Goal: Information Seeking & Learning: Learn about a topic

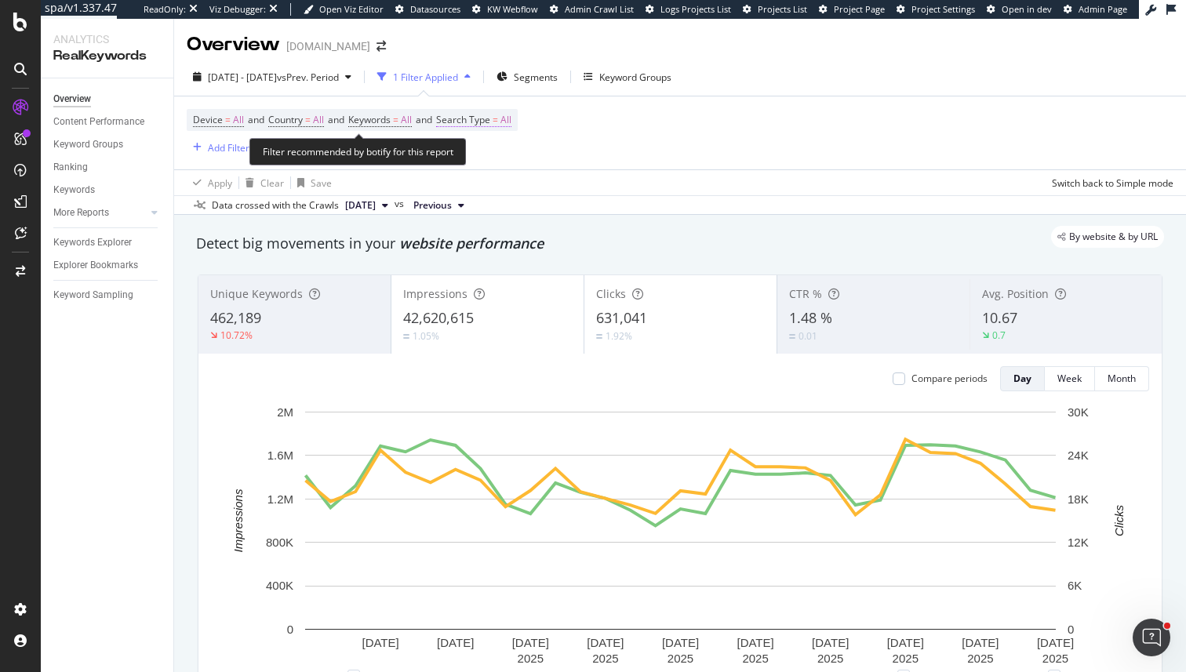
click at [483, 124] on span "Search Type" at bounding box center [463, 119] width 54 height 13
click at [705, 162] on div "Device = All and Country = All and Keywords = All and Search Type = All Add Fil…" at bounding box center [680, 132] width 987 height 73
click at [490, 114] on span "Search Type" at bounding box center [463, 119] width 54 height 13
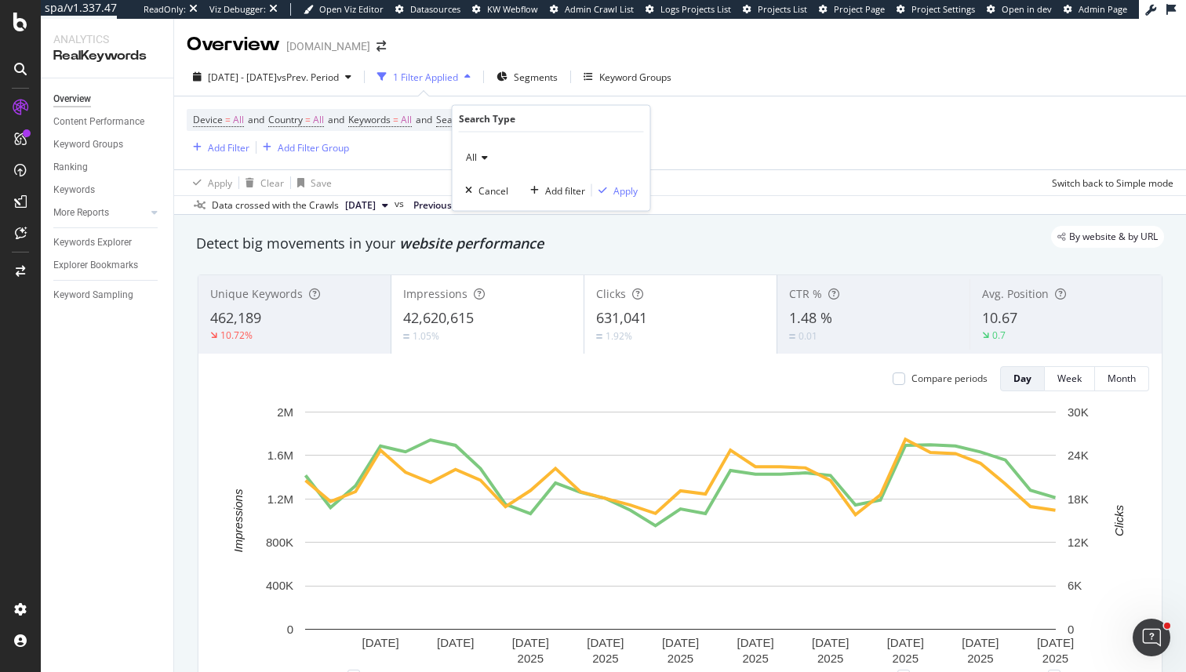
click at [479, 157] on icon at bounding box center [482, 157] width 11 height 9
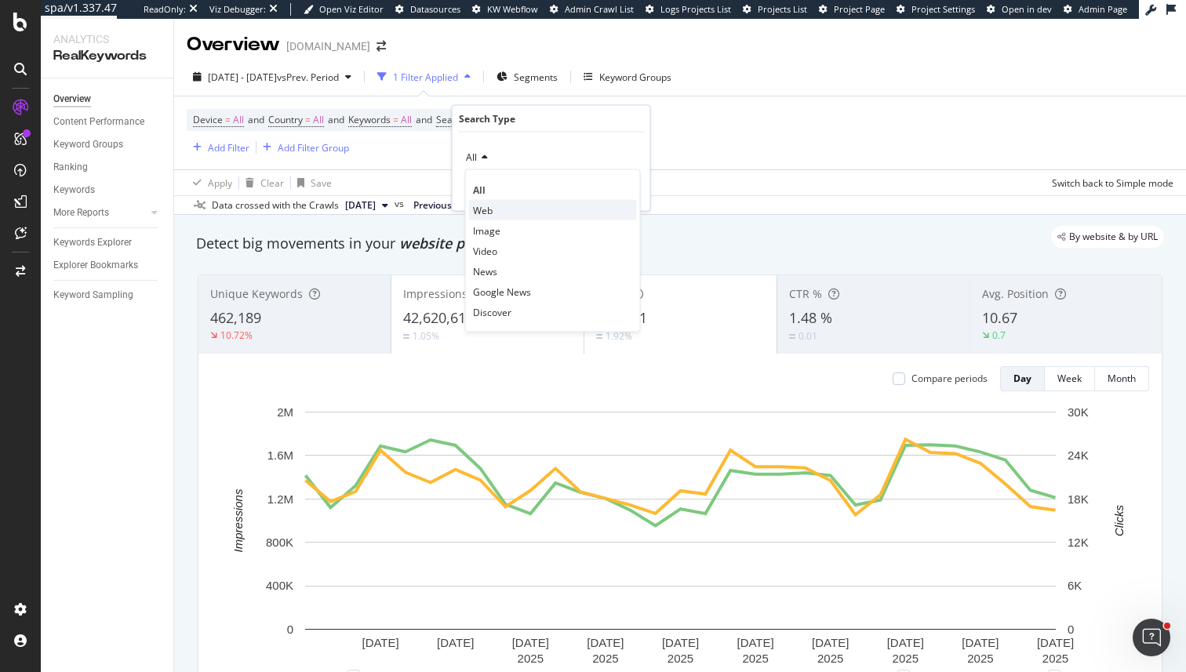
click at [487, 202] on div "Web" at bounding box center [553, 210] width 168 height 20
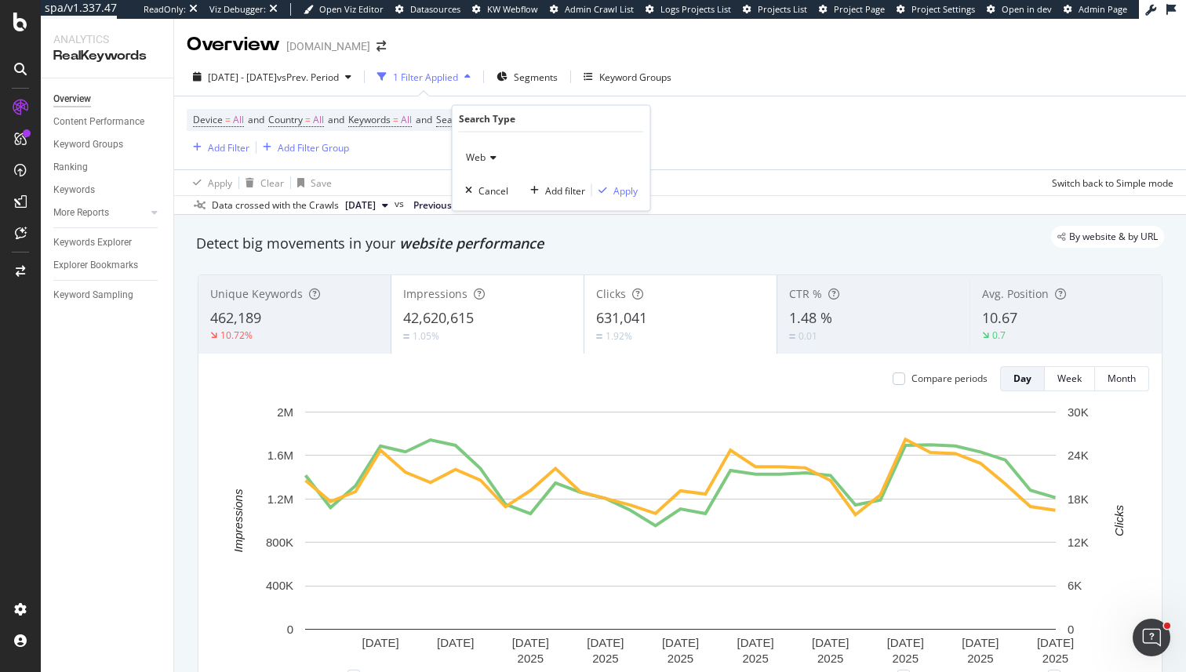
click at [629, 198] on div "Web Cancel Add filter Apply" at bounding box center [552, 172] width 198 height 78
click at [629, 192] on div "Apply" at bounding box center [626, 190] width 24 height 13
click at [625, 188] on div "Apply Clear Save Switch back to Simple mode" at bounding box center [680, 182] width 1012 height 26
click at [625, 189] on div "Apply Clear Save Switch back to Simple mode" at bounding box center [680, 182] width 1012 height 26
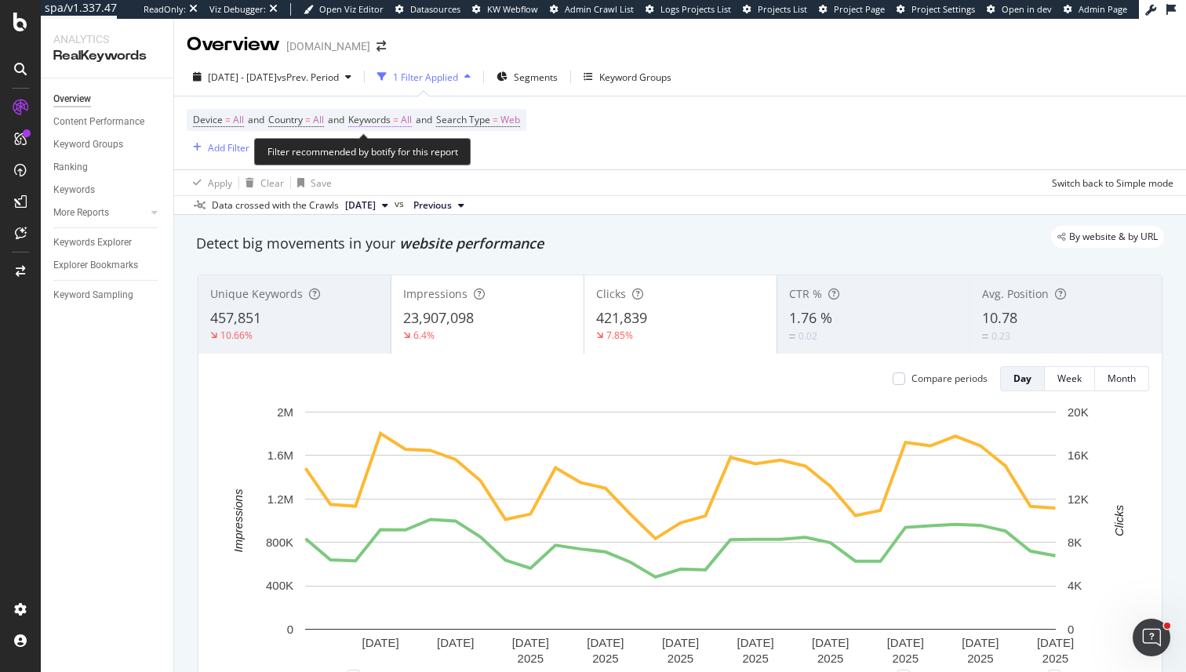
click at [399, 122] on span "=" at bounding box center [395, 119] width 5 height 13
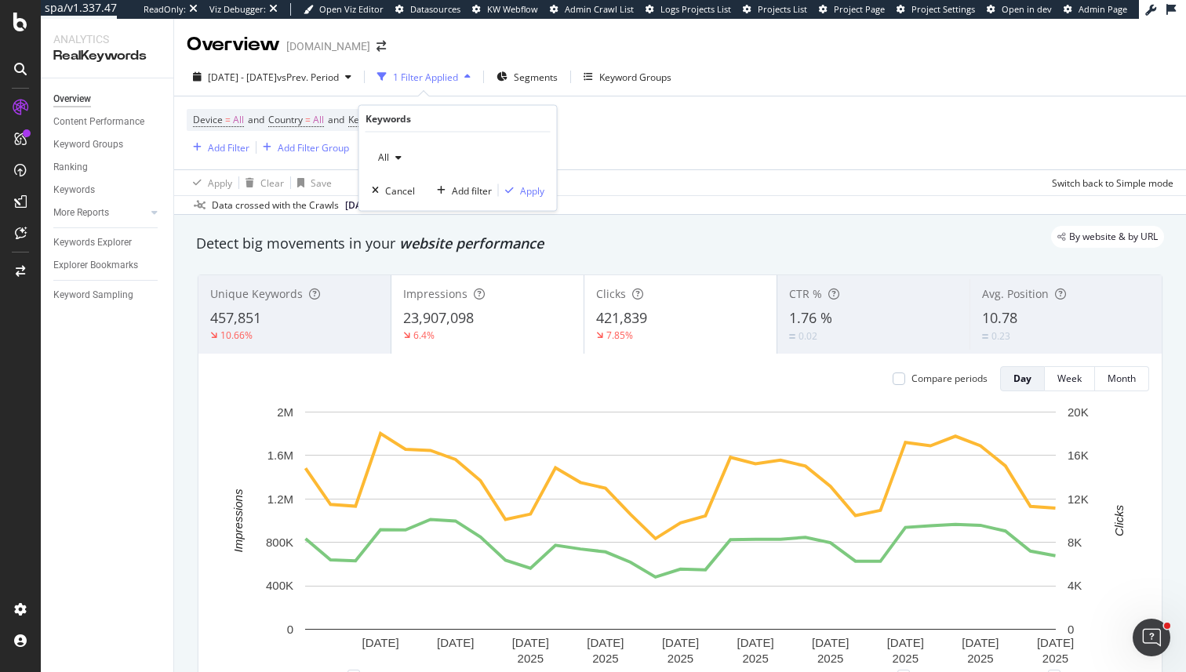
click at [390, 154] on div "button" at bounding box center [398, 157] width 19 height 9
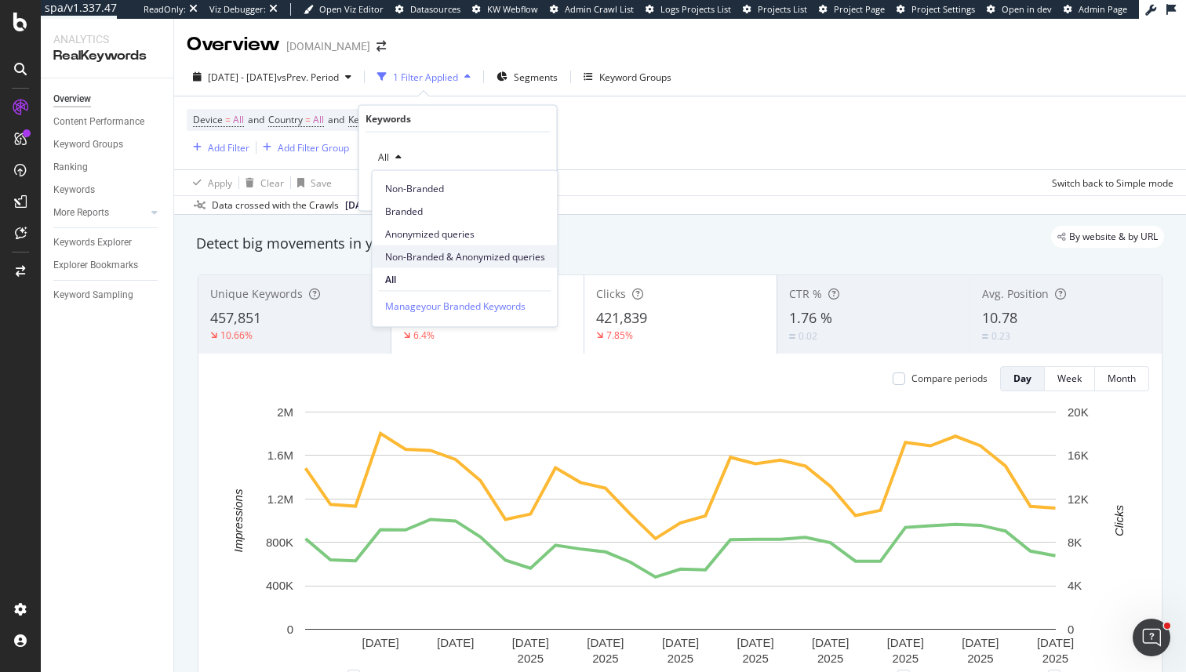
click at [416, 253] on span "Non-Branded & Anonymized queries" at bounding box center [465, 256] width 160 height 14
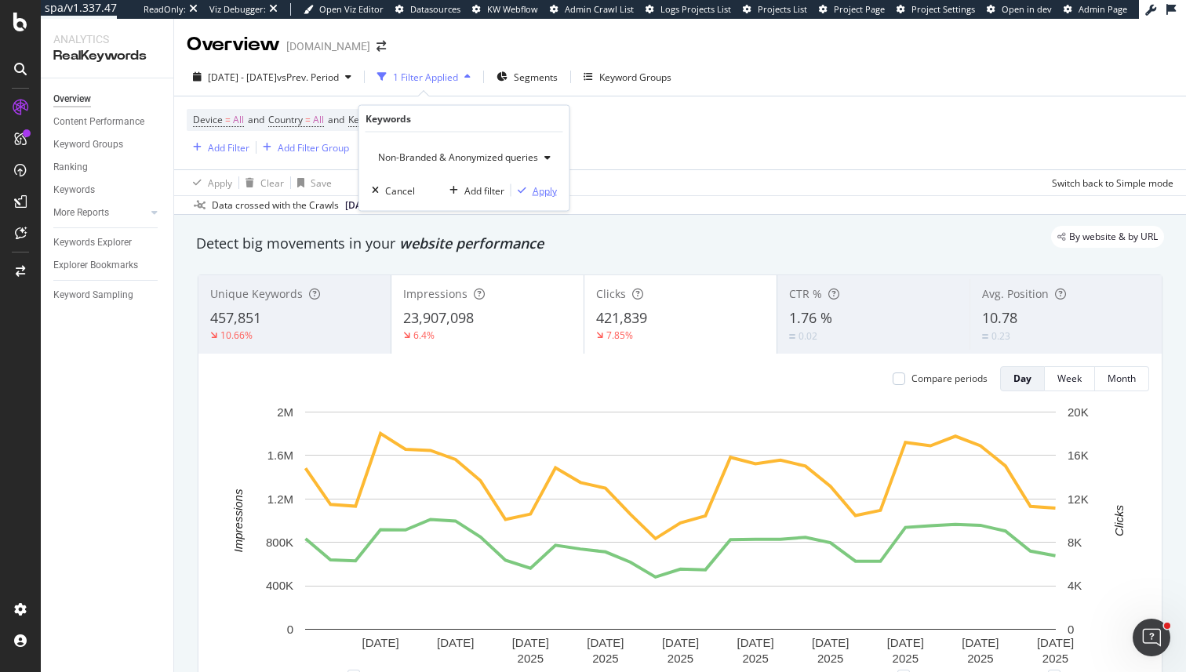
click at [526, 193] on icon "button" at bounding box center [522, 190] width 9 height 9
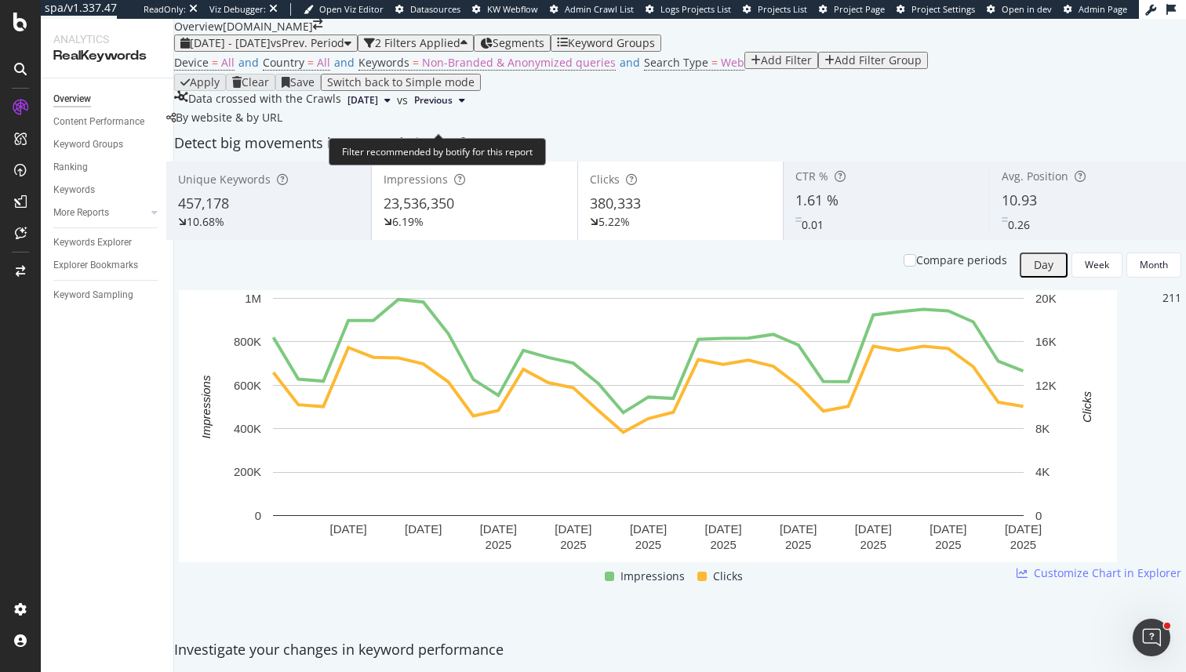
click at [617, 74] on span "Device = All and Country = All and Keywords = Non-Branded & Anonymized queries …" at bounding box center [459, 63] width 570 height 22
click at [644, 70] on span "Search Type" at bounding box center [676, 62] width 64 height 15
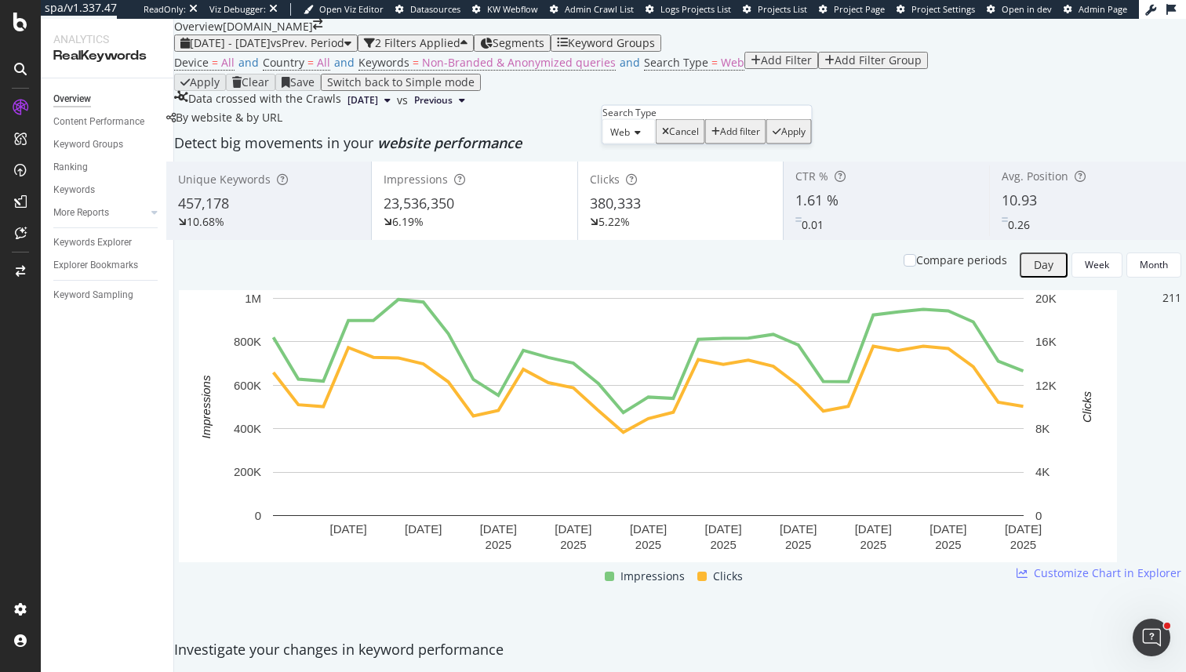
click at [630, 139] on span "Web" at bounding box center [620, 132] width 20 height 13
click at [635, 192] on span "Image" at bounding box center [620, 185] width 27 height 13
click at [789, 137] on div "Apply" at bounding box center [801, 131] width 24 height 11
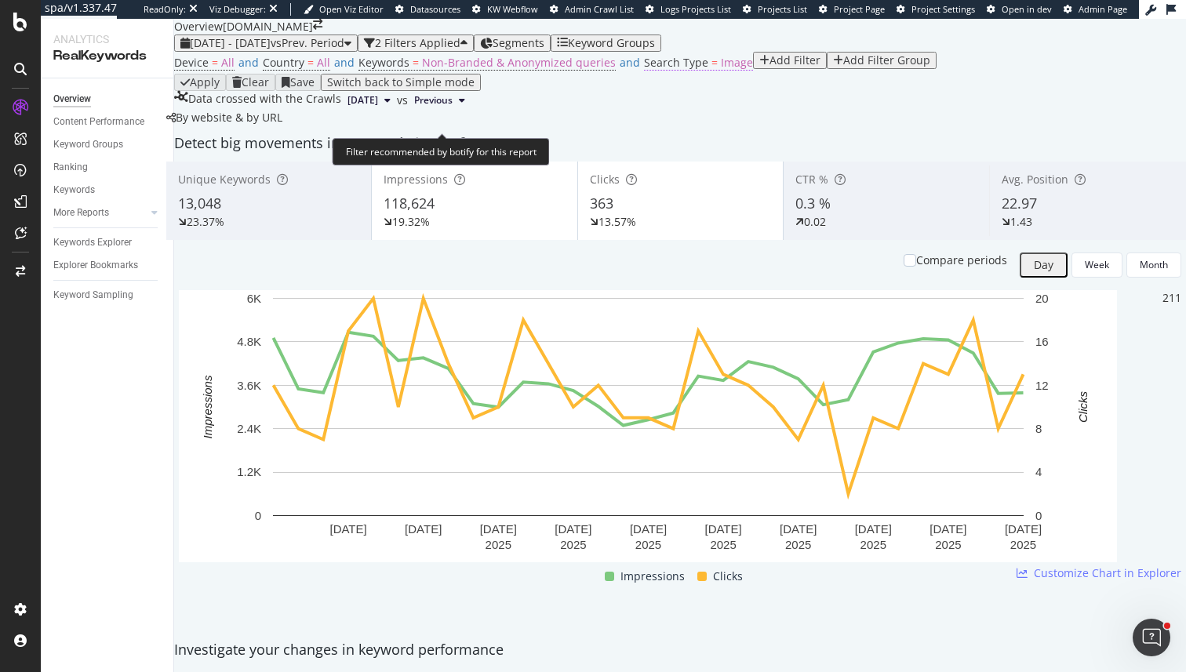
click at [656, 71] on span "Search Type = Image" at bounding box center [698, 63] width 109 height 16
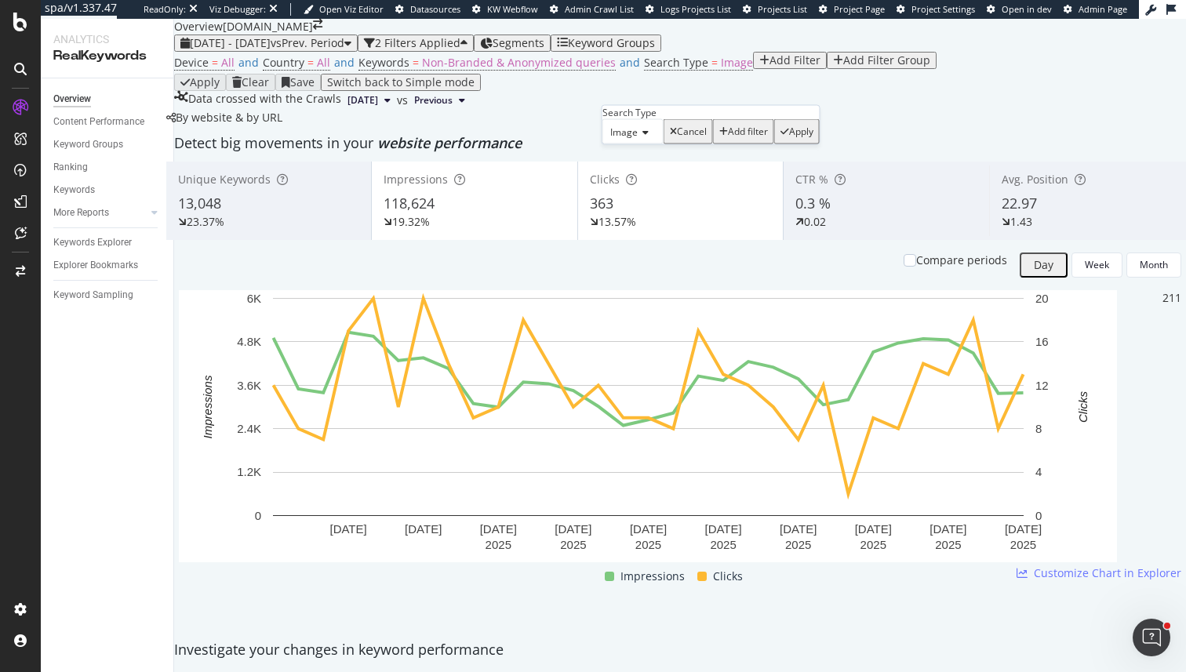
click at [649, 144] on div "Image" at bounding box center [633, 131] width 61 height 25
click at [632, 209] on span "Video" at bounding box center [619, 201] width 24 height 13
click at [786, 137] on div "Apply" at bounding box center [798, 131] width 24 height 11
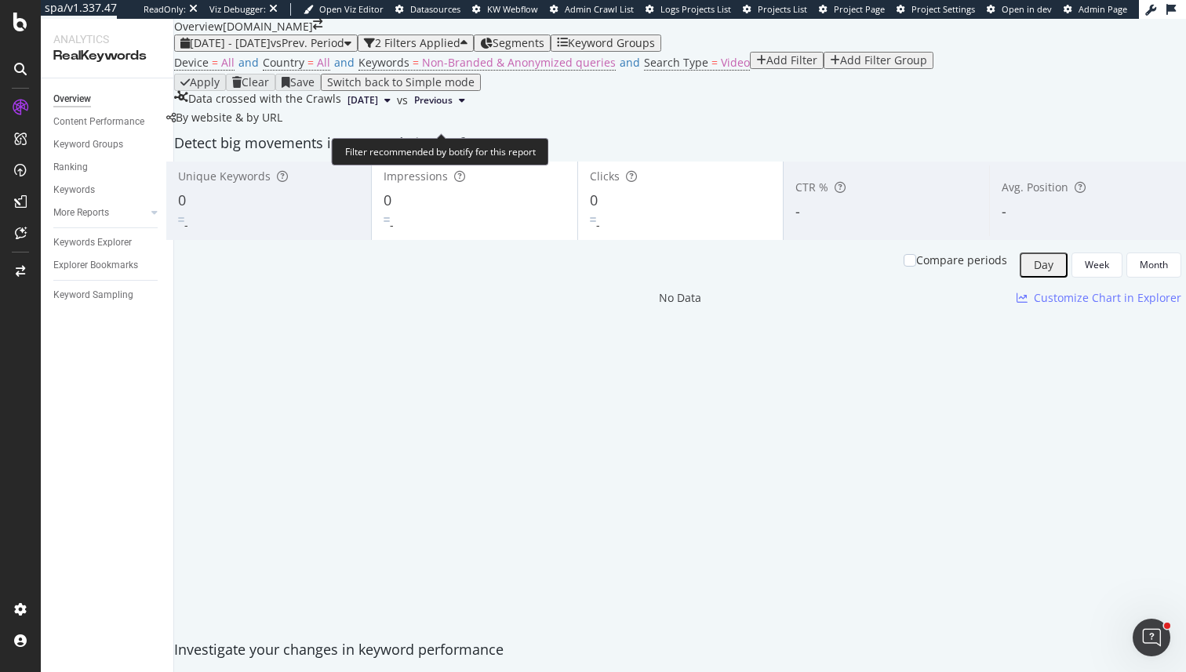
click at [626, 74] on span "Device = All and Country = All and Keywords = Non-Branded & Anonymized queries …" at bounding box center [462, 63] width 576 height 22
click at [644, 70] on span "Search Type" at bounding box center [676, 62] width 64 height 15
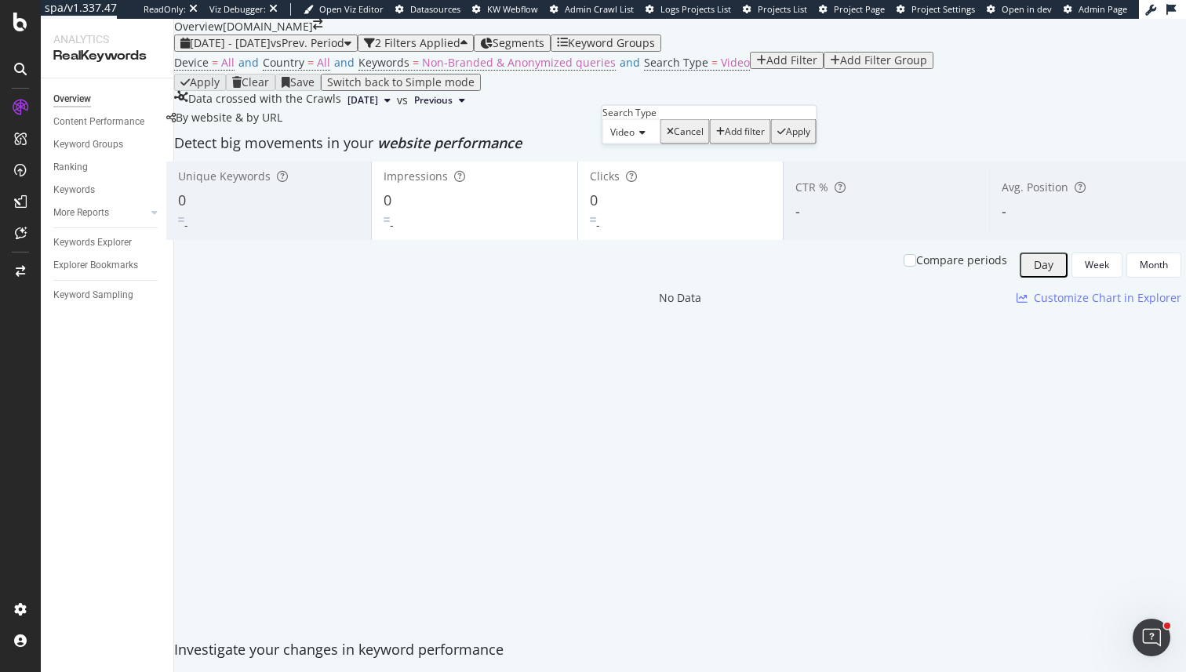
click at [637, 144] on div "Video" at bounding box center [632, 131] width 58 height 25
click at [647, 227] on div "News" at bounding box center [631, 218] width 56 height 16
click at [786, 137] on div "Apply" at bounding box center [798, 131] width 24 height 11
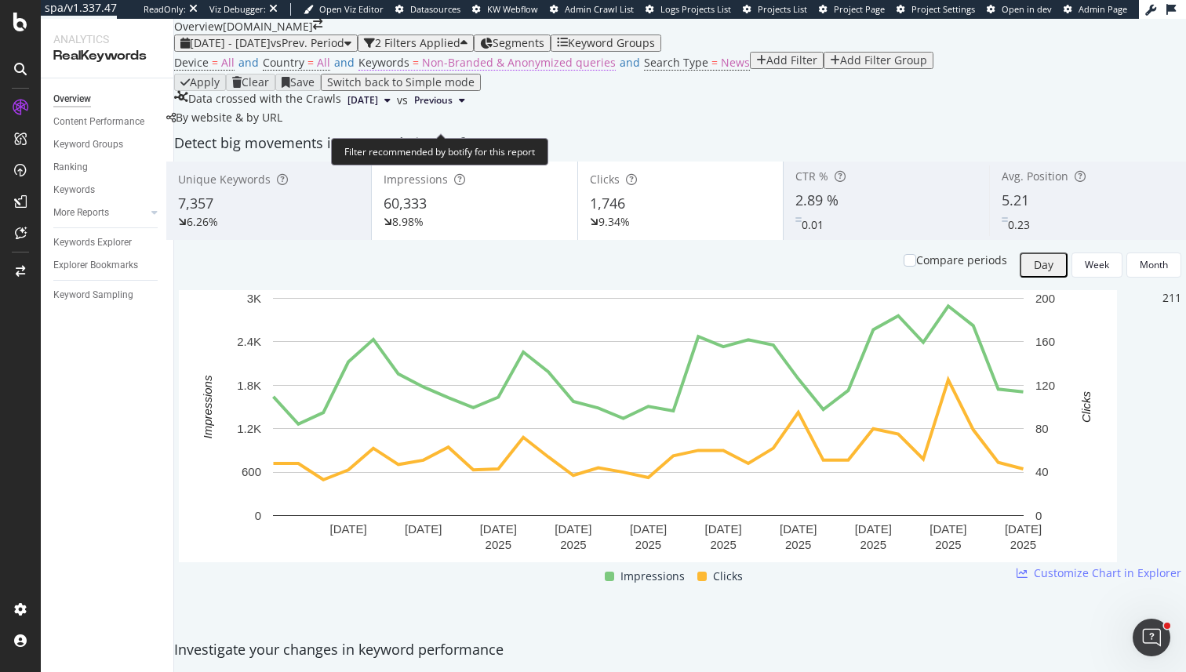
click at [476, 70] on span "Non-Branded & Anonymized queries" at bounding box center [519, 62] width 194 height 15
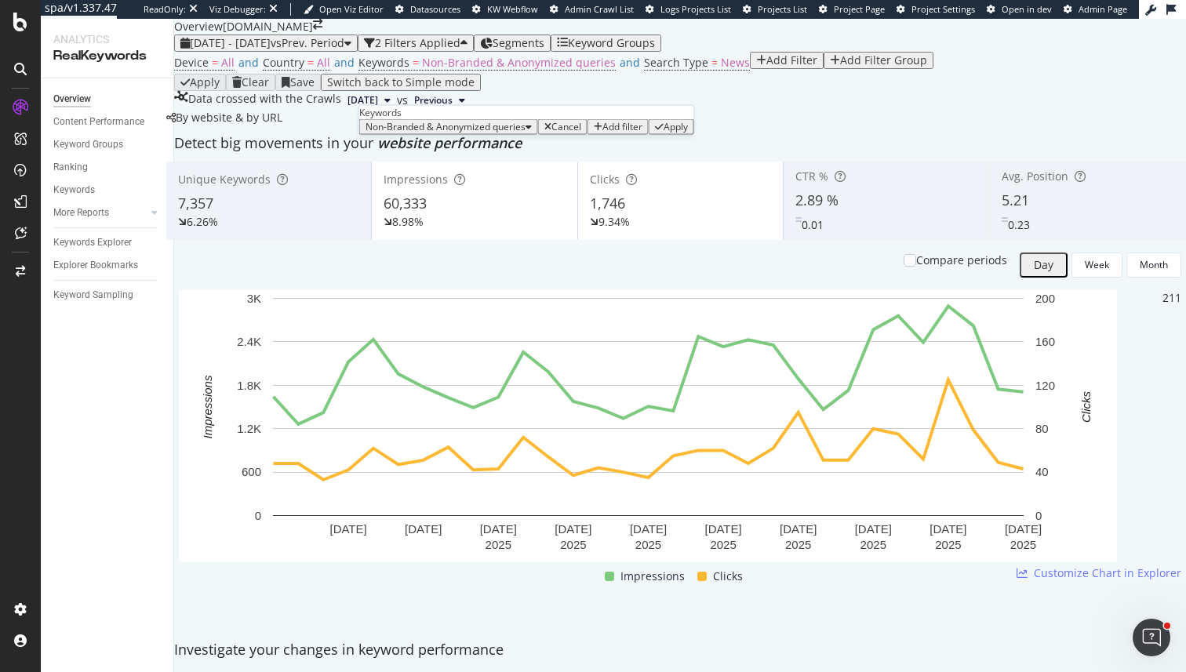
click at [502, 133] on span "Non-Branded & Anonymized queries" at bounding box center [446, 126] width 160 height 13
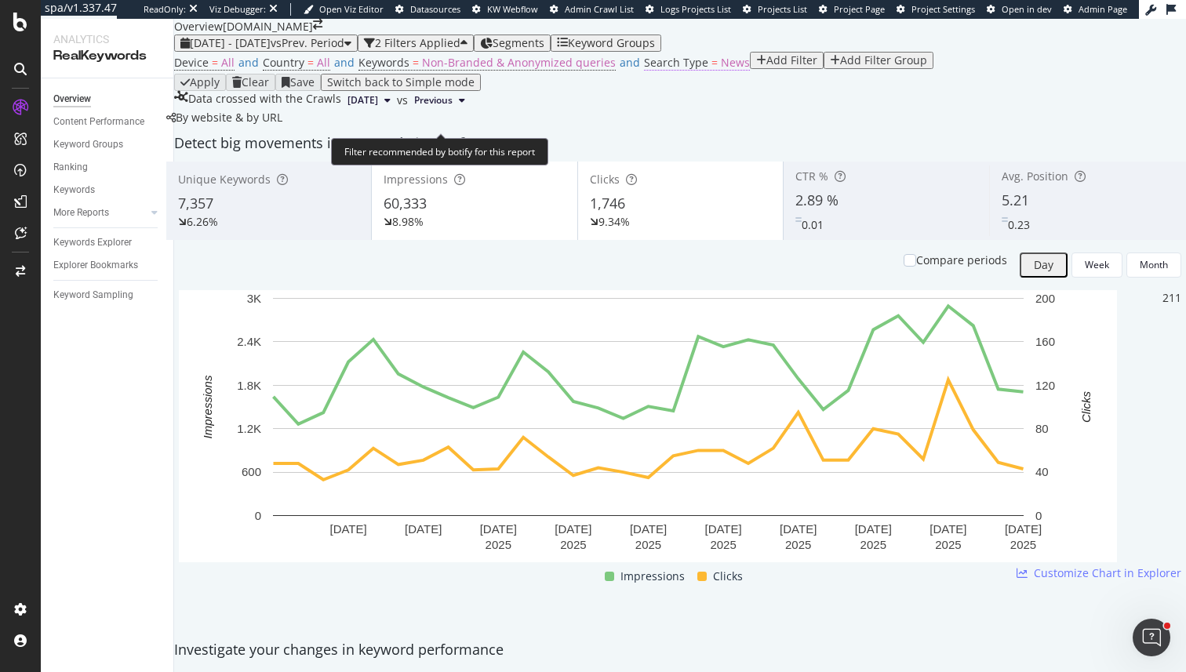
click at [644, 70] on span "Search Type" at bounding box center [676, 62] width 64 height 15
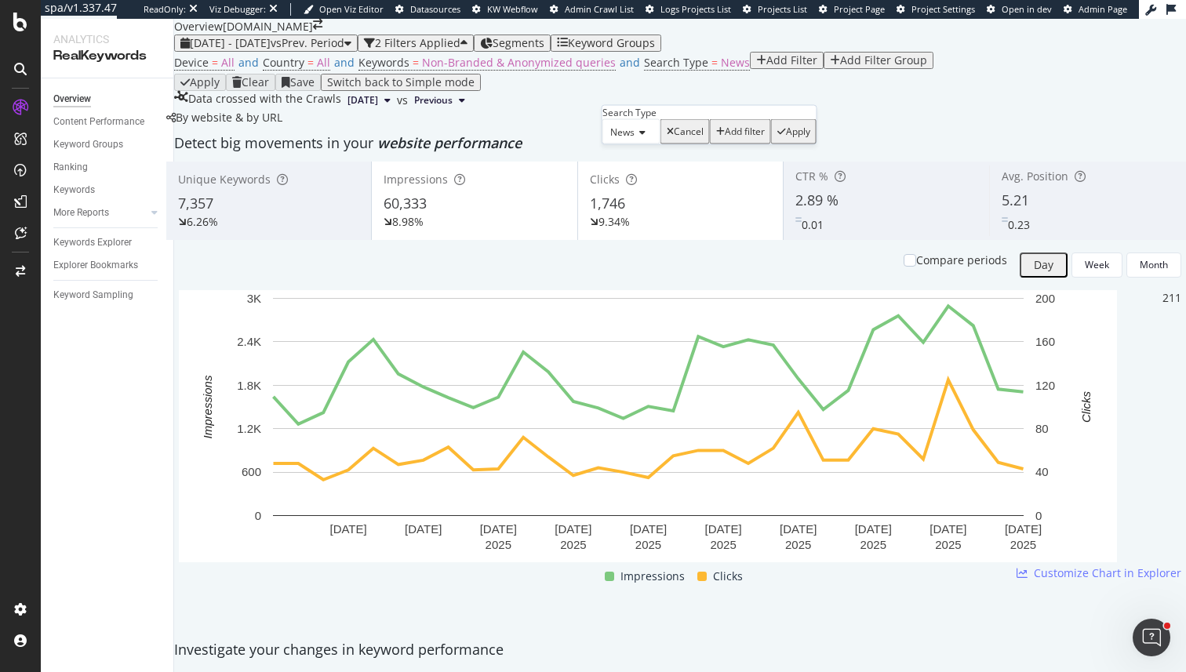
click at [635, 139] on span "News" at bounding box center [622, 132] width 24 height 13
click at [639, 255] on span "Google News" at bounding box center [622, 241] width 31 height 27
click at [820, 137] on div "Apply" at bounding box center [832, 131] width 24 height 11
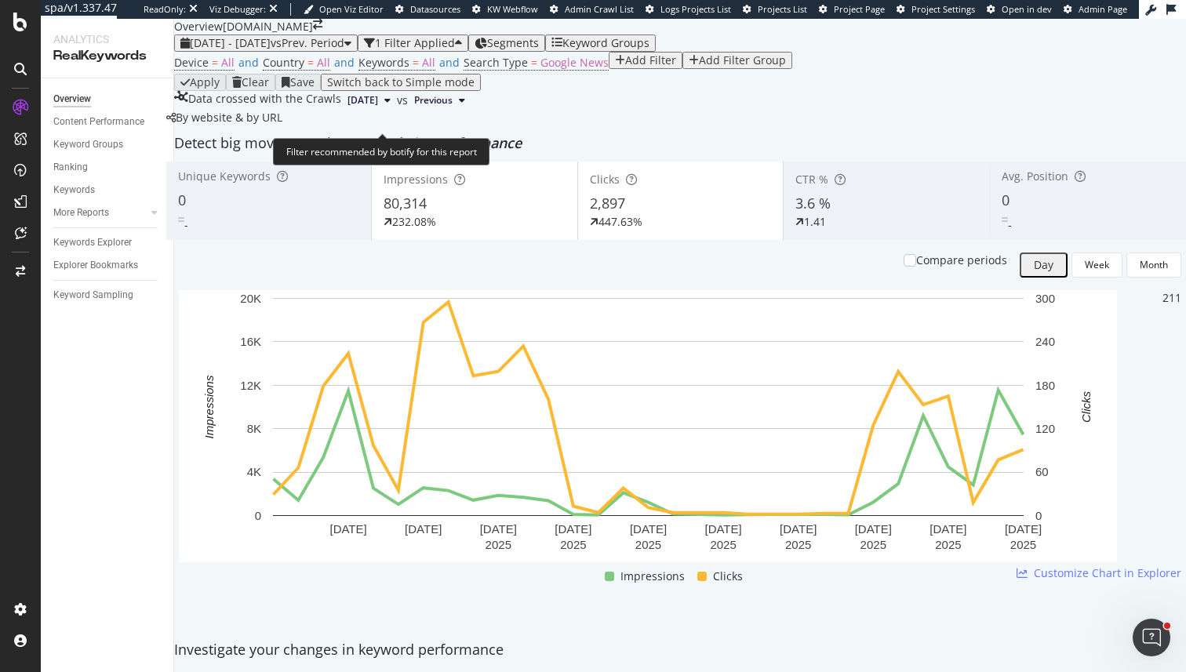
click at [395, 74] on span "Device = All and Country = All and Keywords = All and Search Type = Google News" at bounding box center [391, 63] width 435 height 22
click at [402, 71] on span "Keywords = All" at bounding box center [397, 63] width 77 height 16
click at [669, 74] on div "Device = All and Country = All and Keywords = All and Search Type = Google News…" at bounding box center [680, 63] width 1012 height 22
click at [625, 67] on div "Add Filter" at bounding box center [650, 60] width 51 height 13
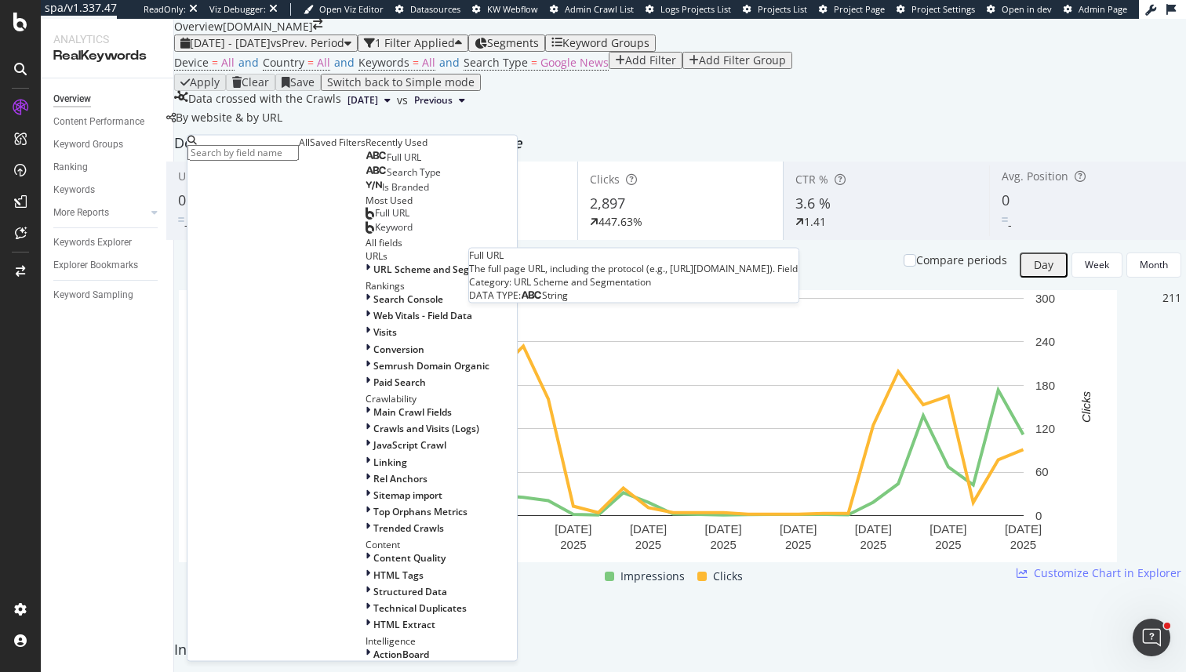
click at [366, 164] on div "Full URL" at bounding box center [394, 157] width 56 height 13
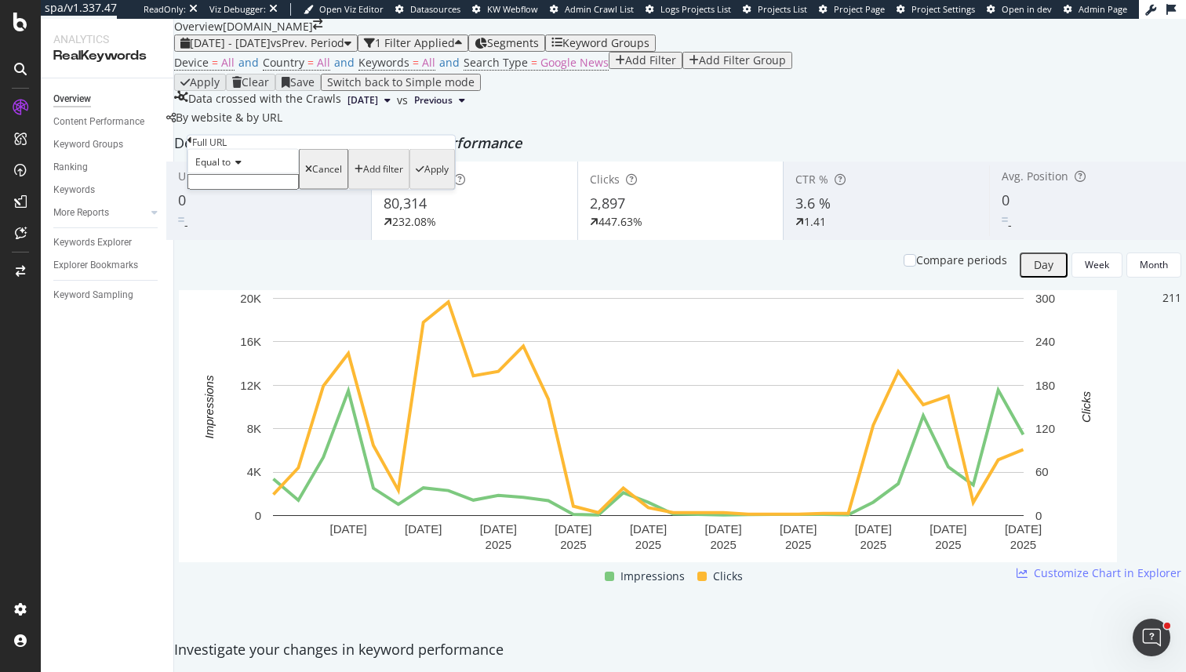
click at [233, 190] on input "text" at bounding box center [243, 182] width 111 height 16
click at [220, 169] on span "Equal to" at bounding box center [212, 161] width 35 height 13
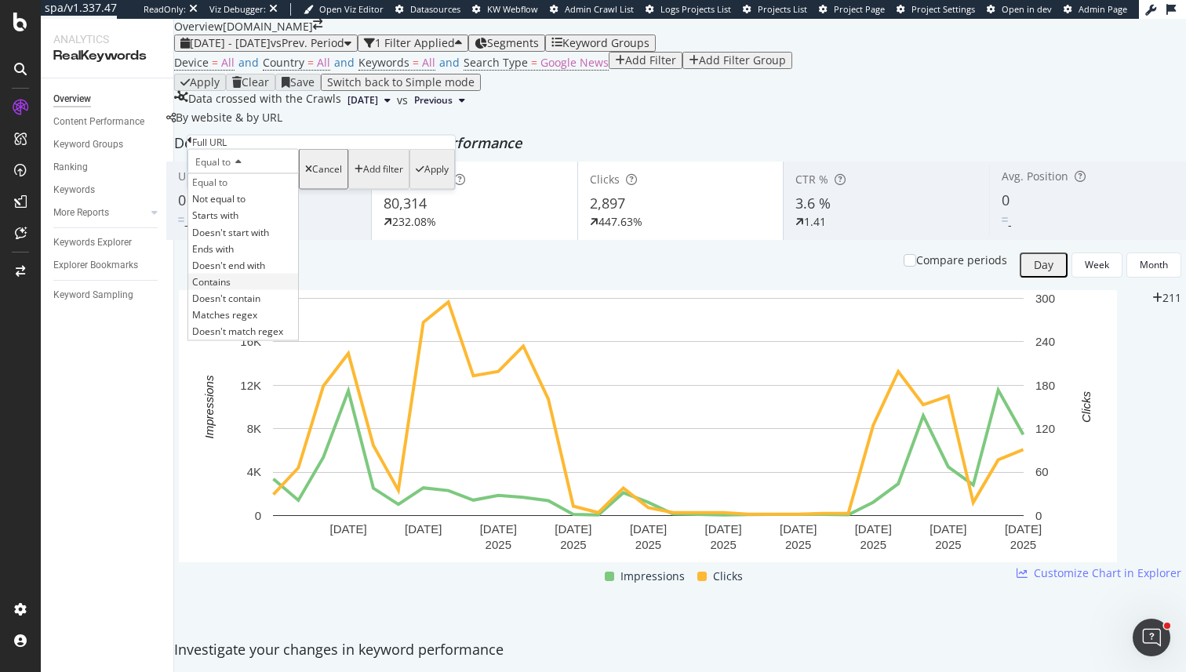
click at [235, 289] on div "Contains" at bounding box center [243, 281] width 110 height 16
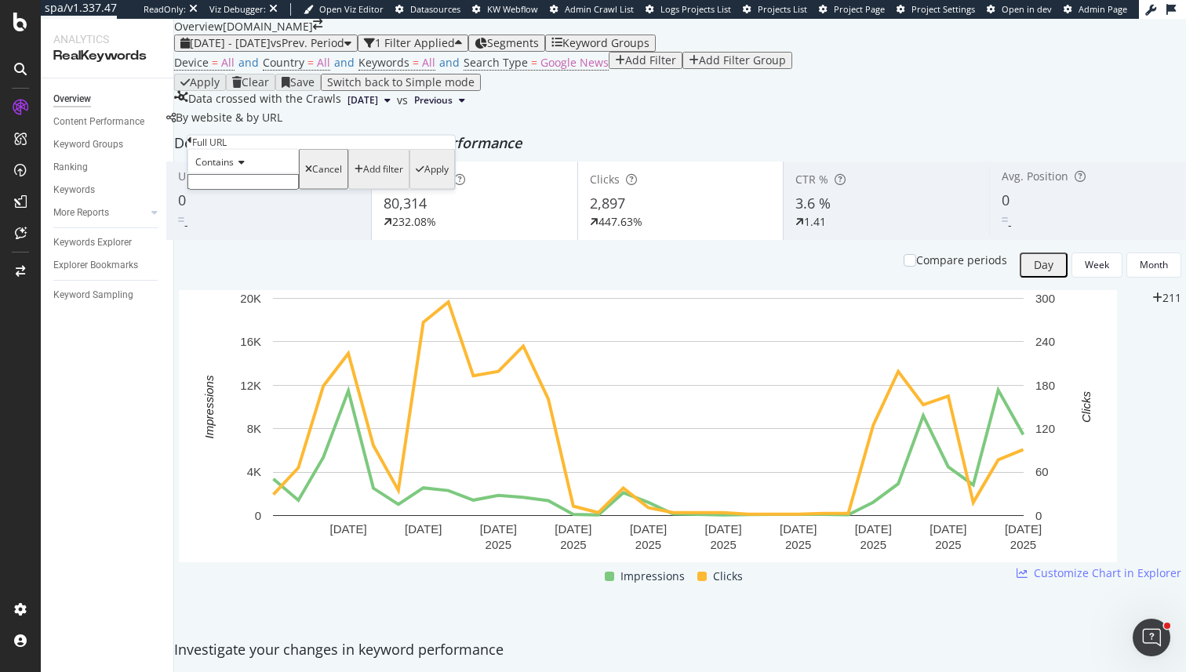
click at [233, 190] on input "text" at bounding box center [243, 182] width 111 height 16
type input "."
click at [341, 271] on div "Unique Keywords 0 - Impressions 80,314 232.08% Clicks 2,897 447.63% CTR % 3.6 %…" at bounding box center [680, 397] width 1028 height 471
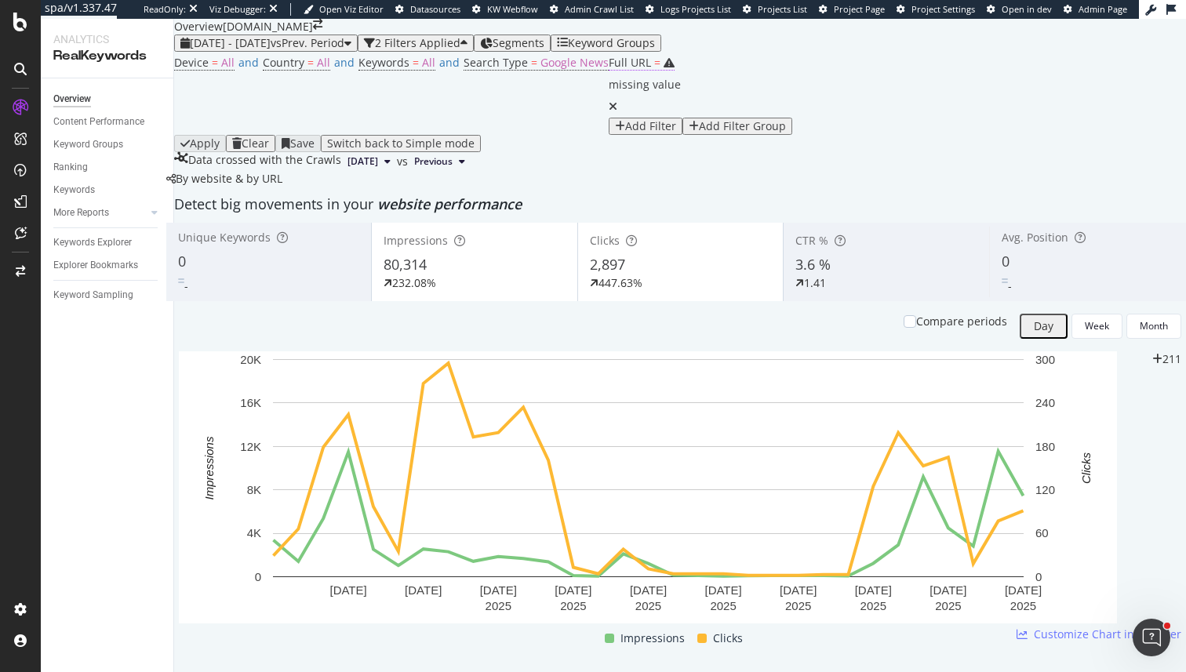
click at [609, 96] on div "missing value" at bounding box center [645, 85] width 72 height 22
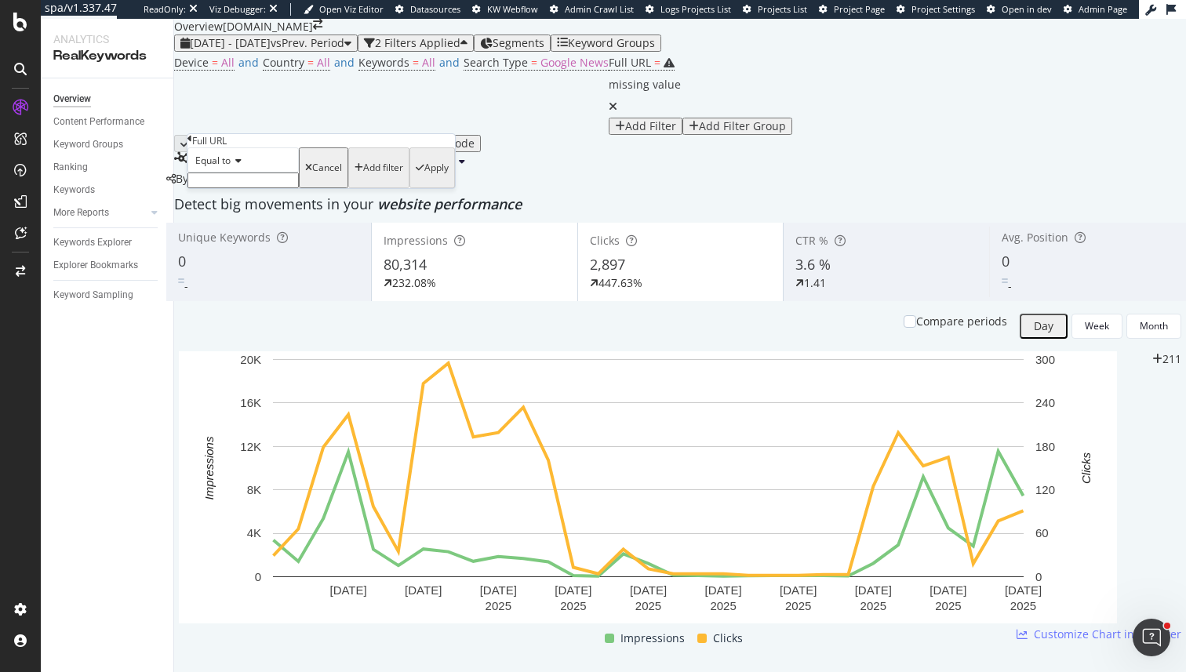
click at [283, 173] on div "Equal to" at bounding box center [243, 159] width 111 height 25
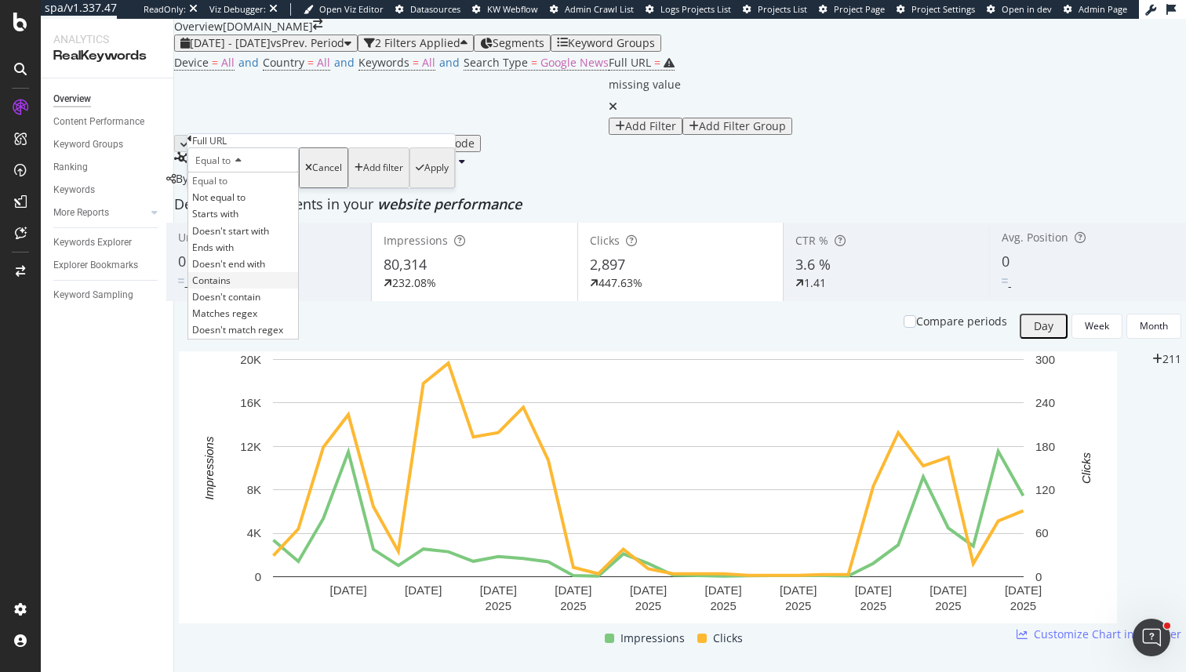
click at [231, 287] on span "Contains" at bounding box center [211, 280] width 38 height 13
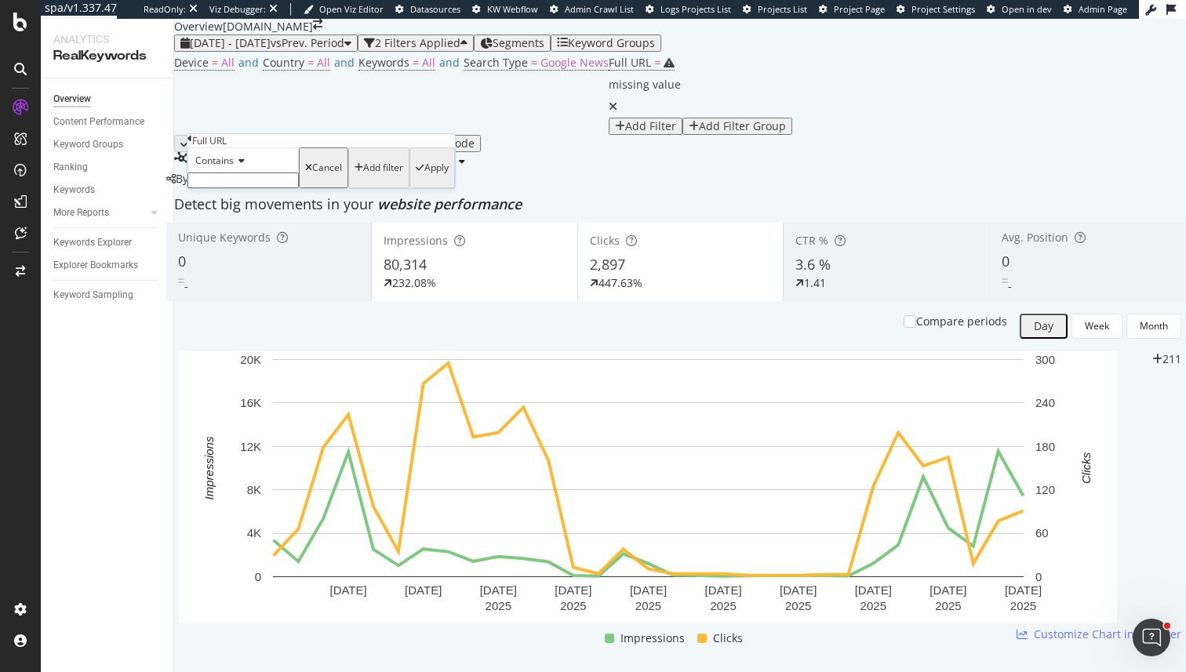
click at [241, 188] on input "text" at bounding box center [243, 181] width 111 height 16
type input "."
click at [424, 178] on div "Apply" at bounding box center [436, 172] width 24 height 11
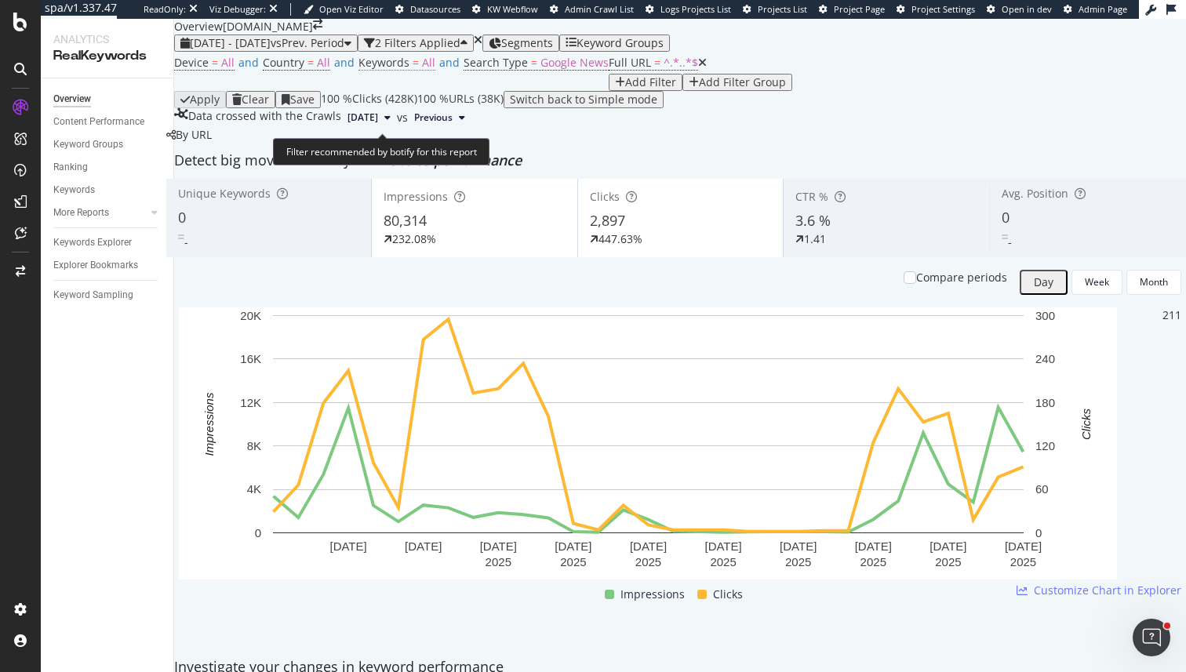
click at [400, 71] on span "Keywords = All" at bounding box center [397, 63] width 77 height 16
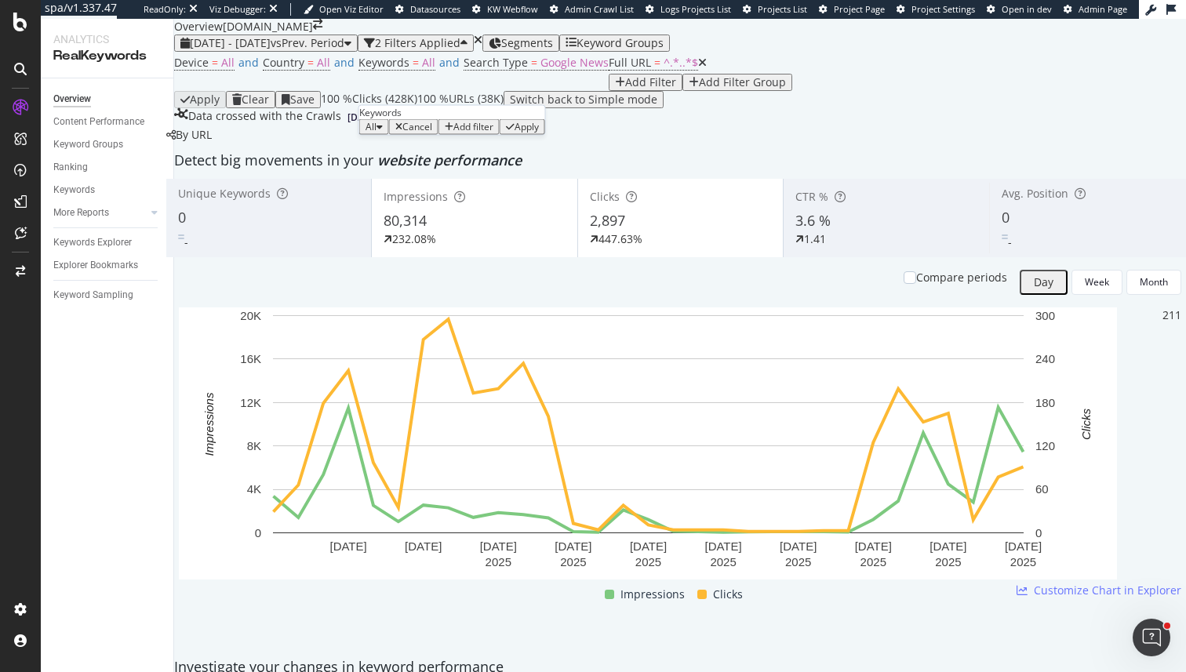
click at [383, 132] on div "button" at bounding box center [380, 126] width 6 height 9
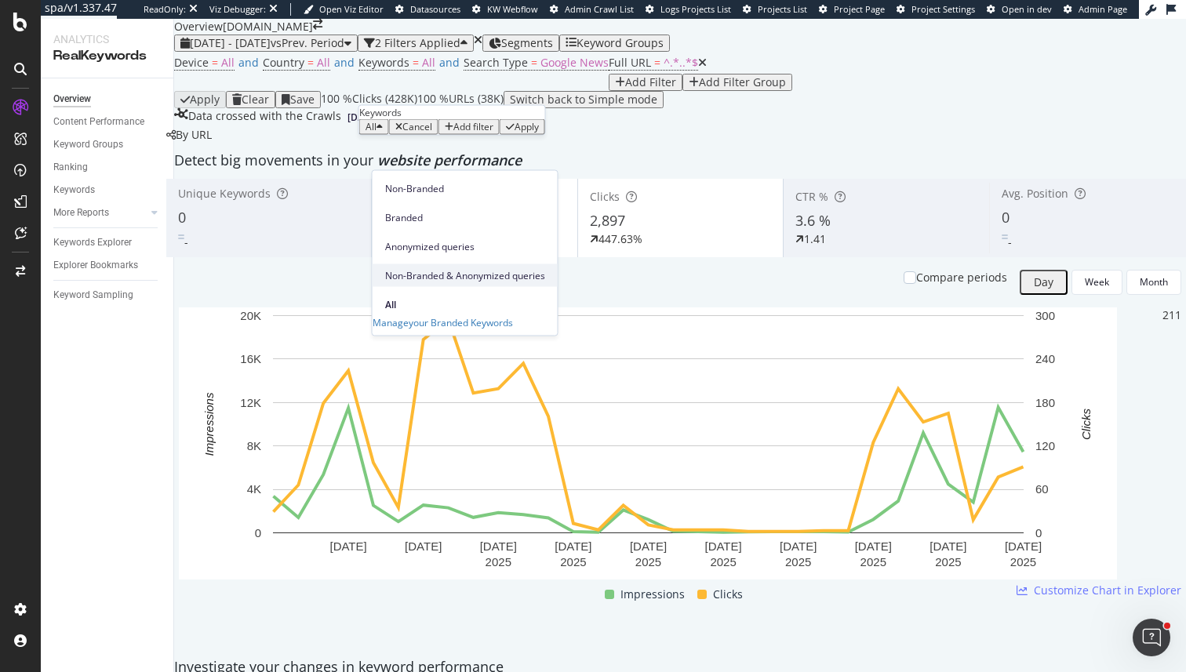
click at [447, 268] on span "Non-Branded & Anonymized queries" at bounding box center [465, 275] width 160 height 14
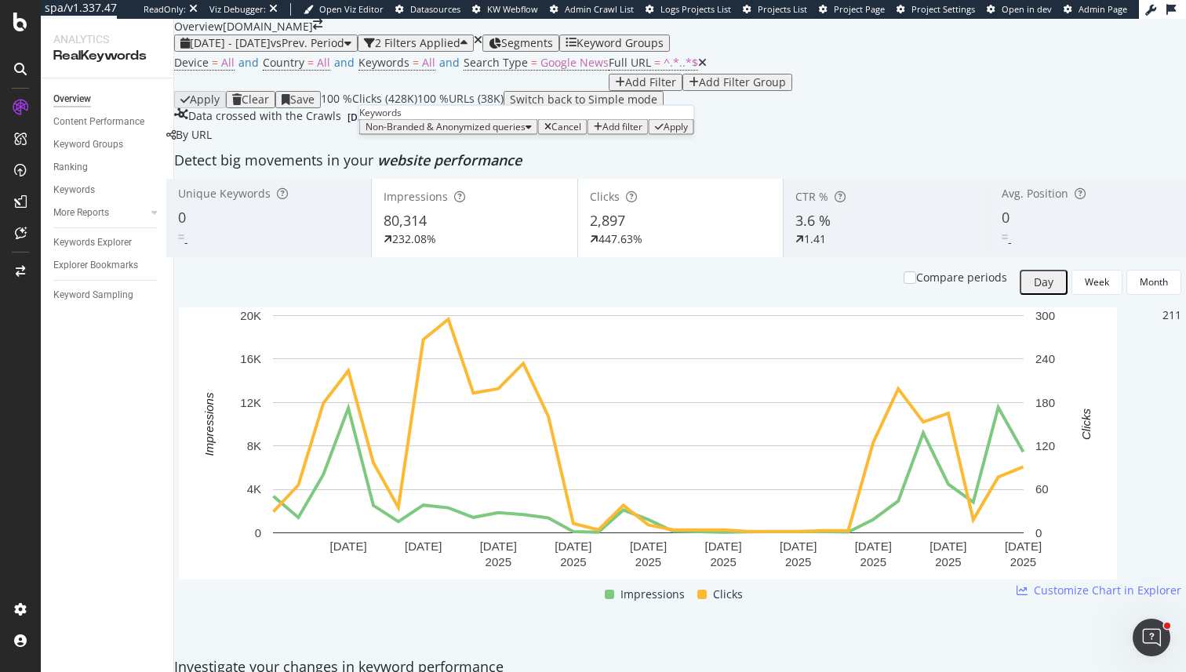
click at [655, 132] on icon "button" at bounding box center [659, 126] width 9 height 9
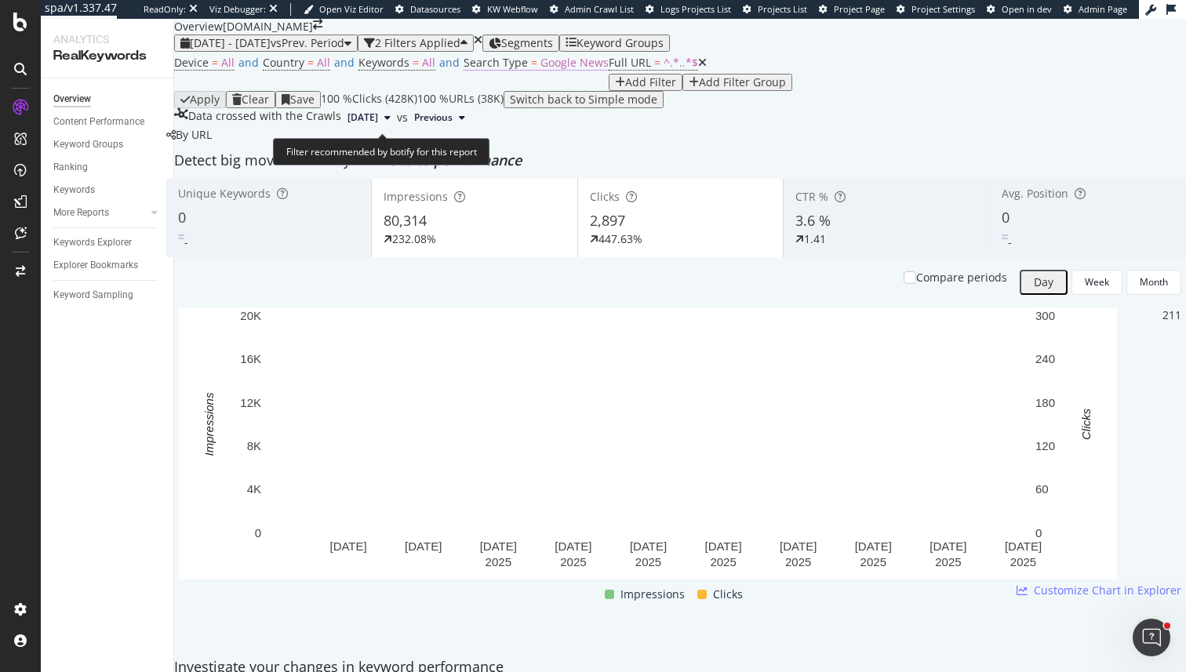
click at [541, 70] on span "Google News" at bounding box center [575, 62] width 68 height 15
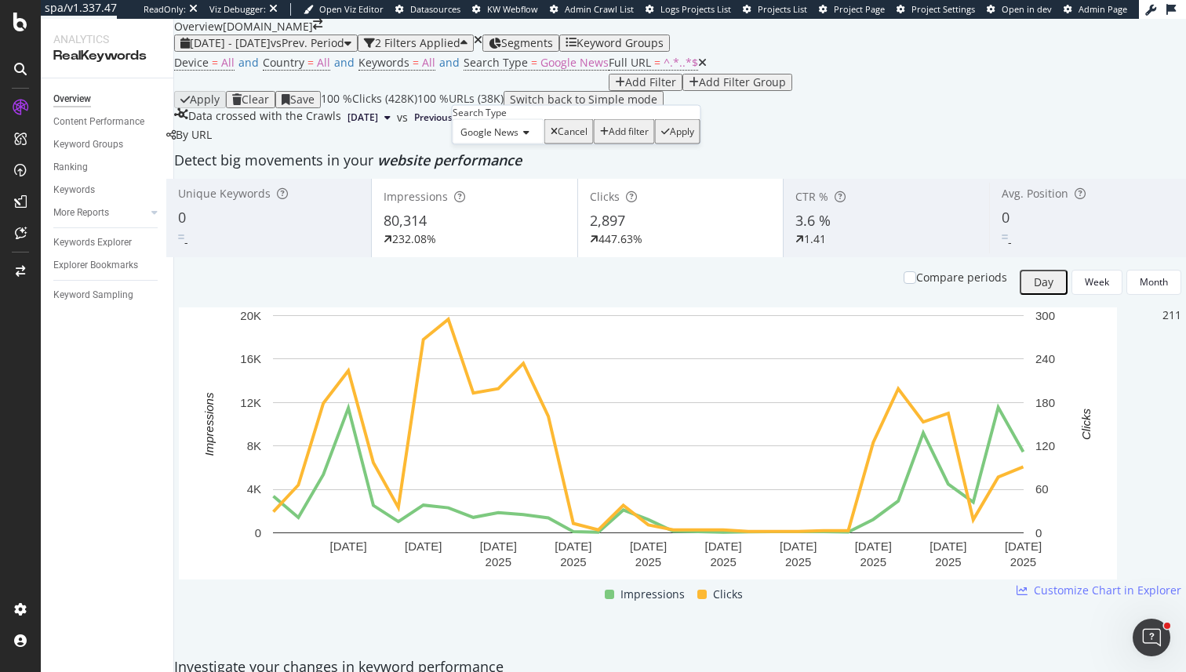
click at [494, 139] on span "Google News" at bounding box center [490, 132] width 58 height 13
click at [499, 161] on div "All" at bounding box center [498, 152] width 90 height 16
click at [623, 137] on div "Apply" at bounding box center [635, 131] width 24 height 11
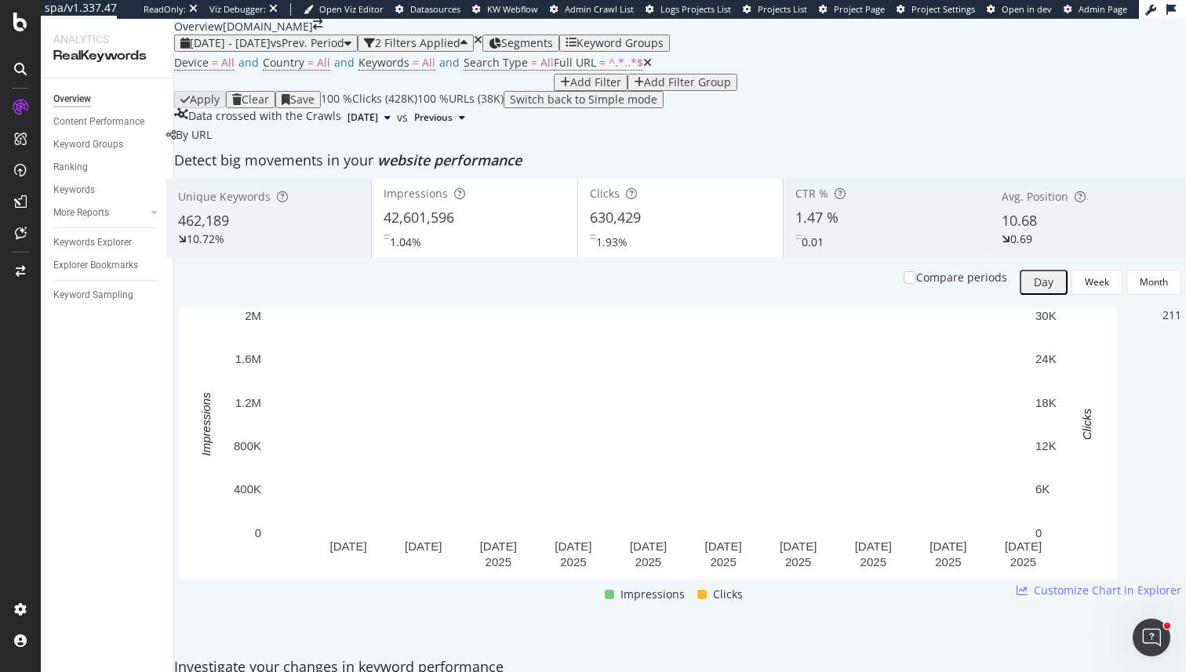
click at [476, 91] on div "Device = All and Country = All and Keywords = All and Search Type = All Full UR…" at bounding box center [680, 71] width 1012 height 39
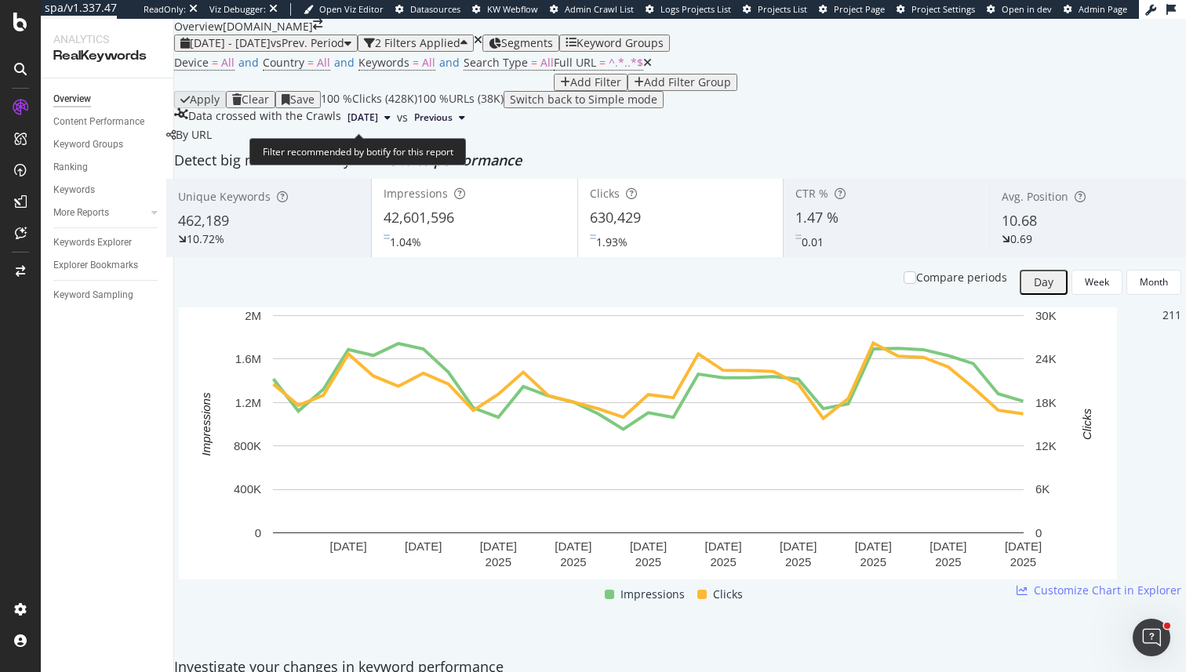
click at [490, 91] on span "Device = All and Country = All and Keywords = All and Search Type = All" at bounding box center [364, 71] width 380 height 39
click at [531, 70] on span "=" at bounding box center [534, 62] width 6 height 15
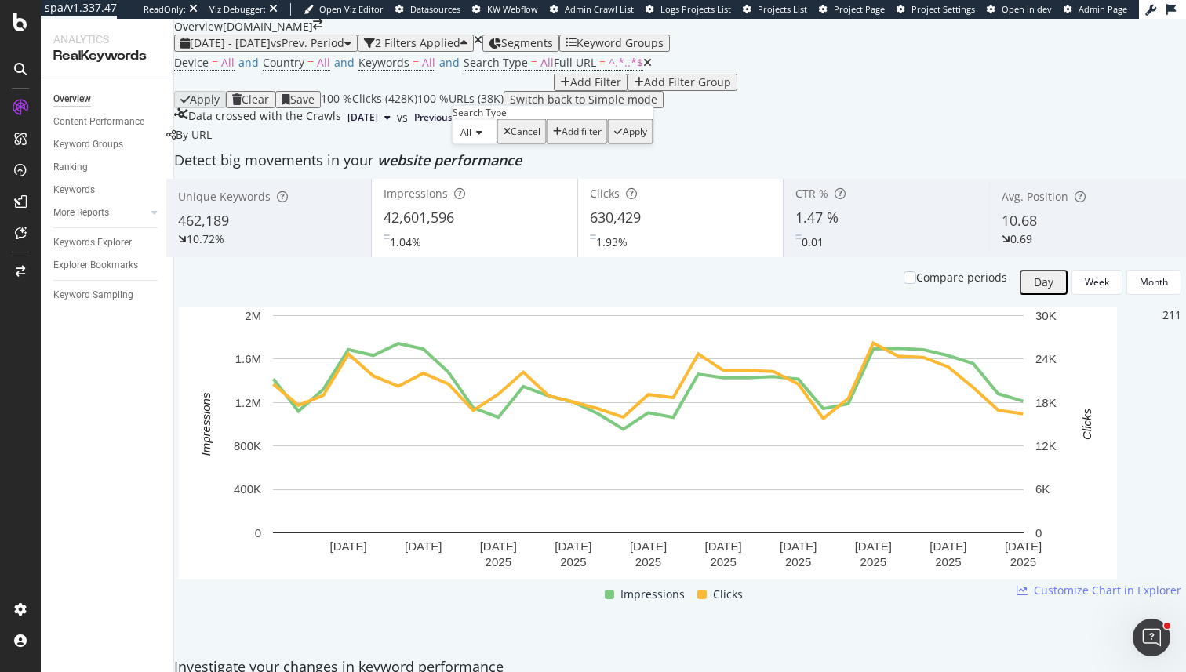
click at [816, 127] on div "Data crossed with the Crawls 2025 Aug. 31st vs Previous" at bounding box center [680, 117] width 1012 height 19
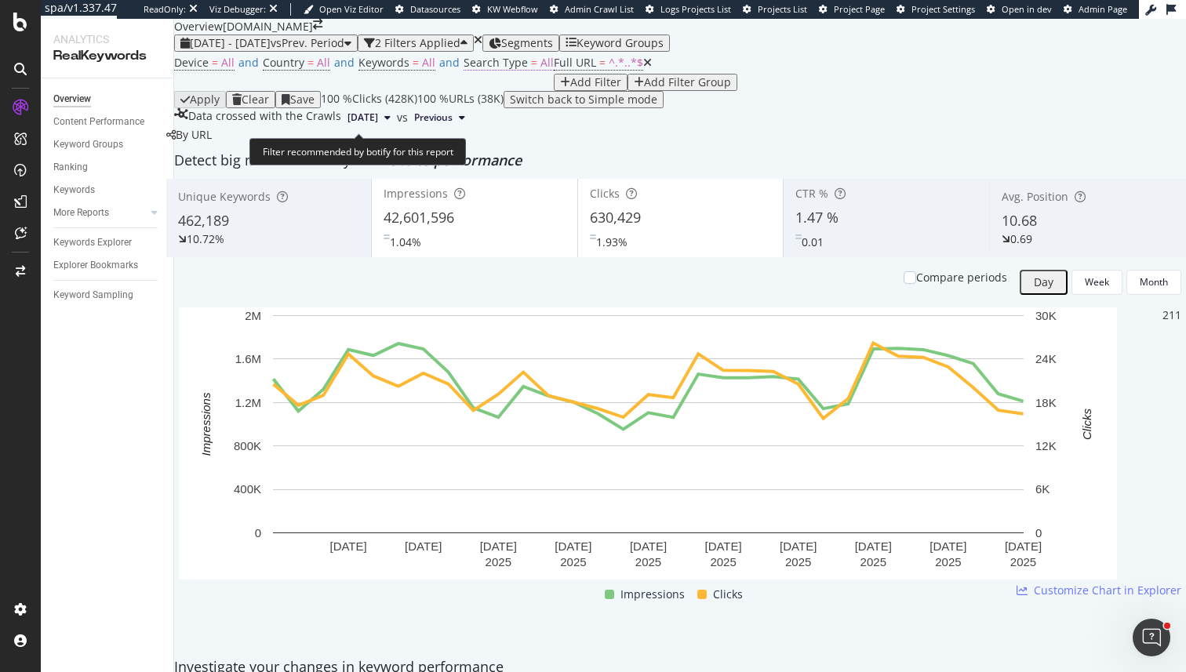
click at [484, 70] on span "Search Type" at bounding box center [496, 62] width 64 height 15
click at [703, 91] on div "Device = All and Country = All and Keywords = All and Search Type = All Full UR…" at bounding box center [680, 71] width 1012 height 39
click at [389, 70] on span "Keywords" at bounding box center [384, 62] width 51 height 15
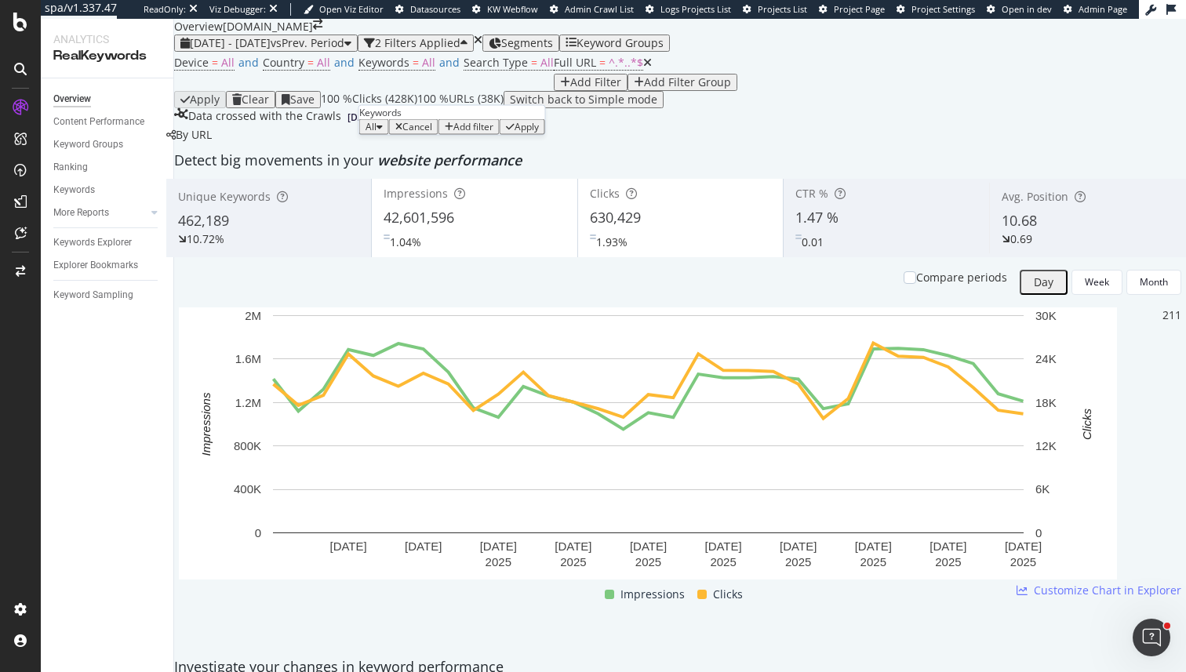
click at [383, 132] on div "button" at bounding box center [380, 126] width 6 height 9
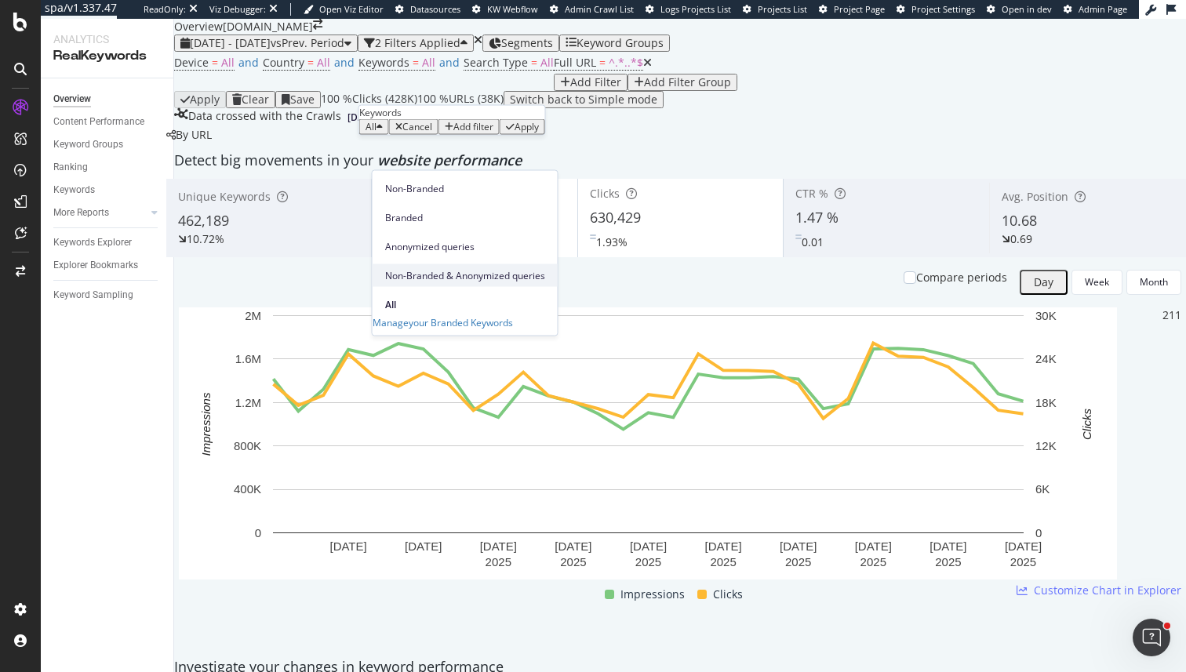
click at [424, 268] on span "Non-Branded & Anonymized queries" at bounding box center [465, 275] width 160 height 14
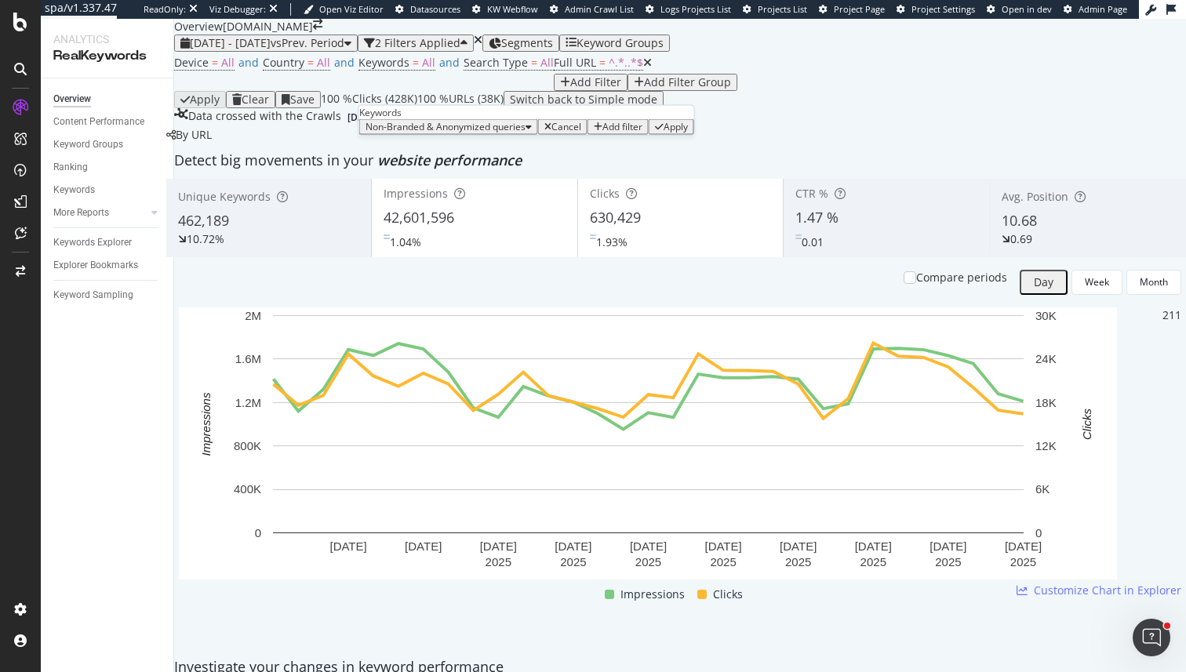
click at [664, 133] on div "Apply" at bounding box center [676, 127] width 24 height 11
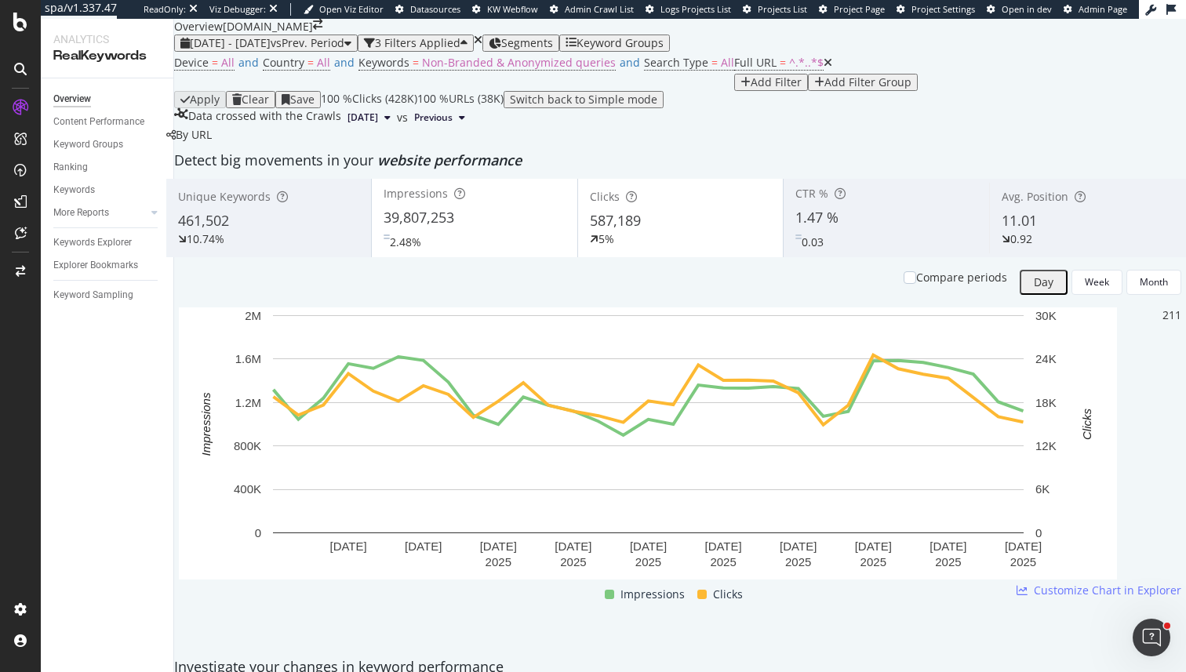
click at [841, 91] on div "Device = All and Country = All and Keywords = Non-Branded & Anonymized queries …" at bounding box center [680, 71] width 1012 height 39
click at [644, 70] on span "Search Type" at bounding box center [676, 62] width 64 height 15
click at [622, 144] on div "All" at bounding box center [625, 131] width 45 height 25
click at [639, 161] on div "All" at bounding box center [624, 152] width 43 height 16
click at [632, 137] on icon at bounding box center [626, 132] width 11 height 9
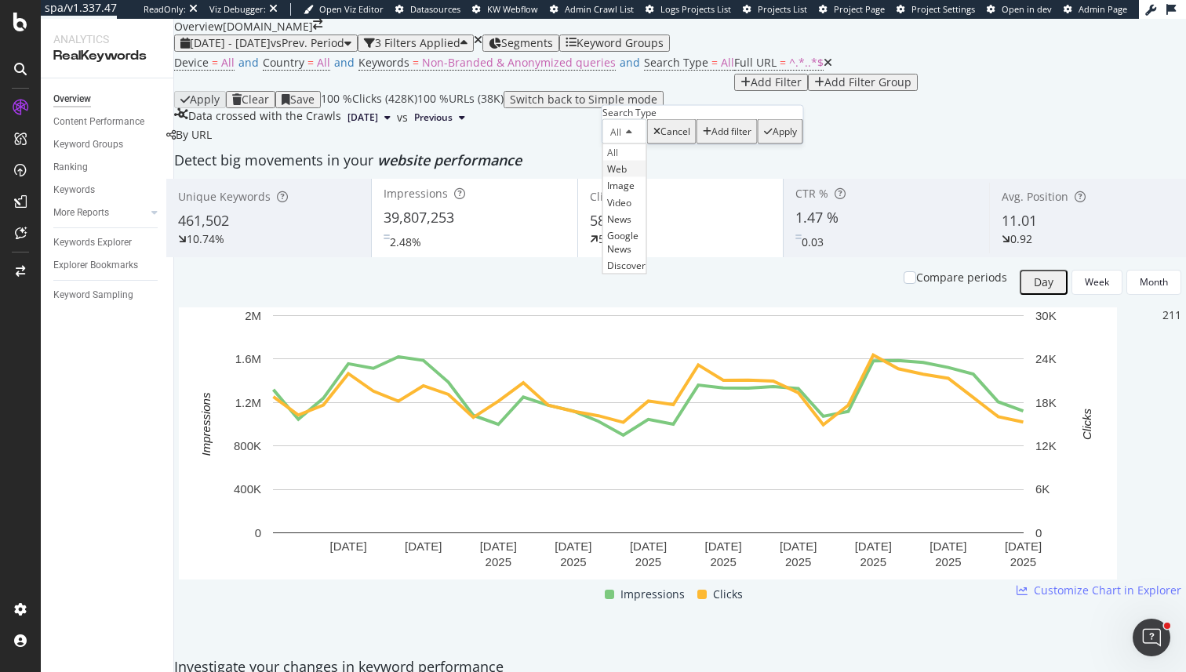
click at [644, 177] on div "Web" at bounding box center [624, 169] width 43 height 16
click at [766, 144] on div "Web Cancel Add filter Apply" at bounding box center [707, 131] width 209 height 25
click at [781, 137] on div "Apply" at bounding box center [793, 131] width 24 height 11
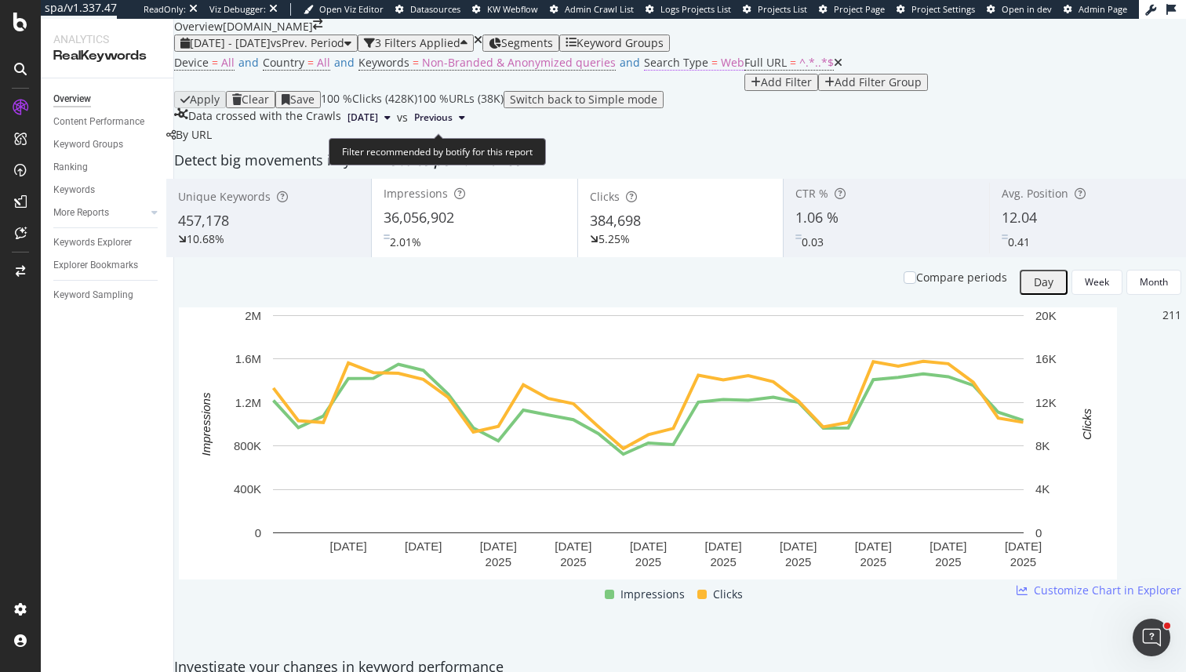
click at [644, 70] on span "Search Type" at bounding box center [676, 62] width 64 height 15
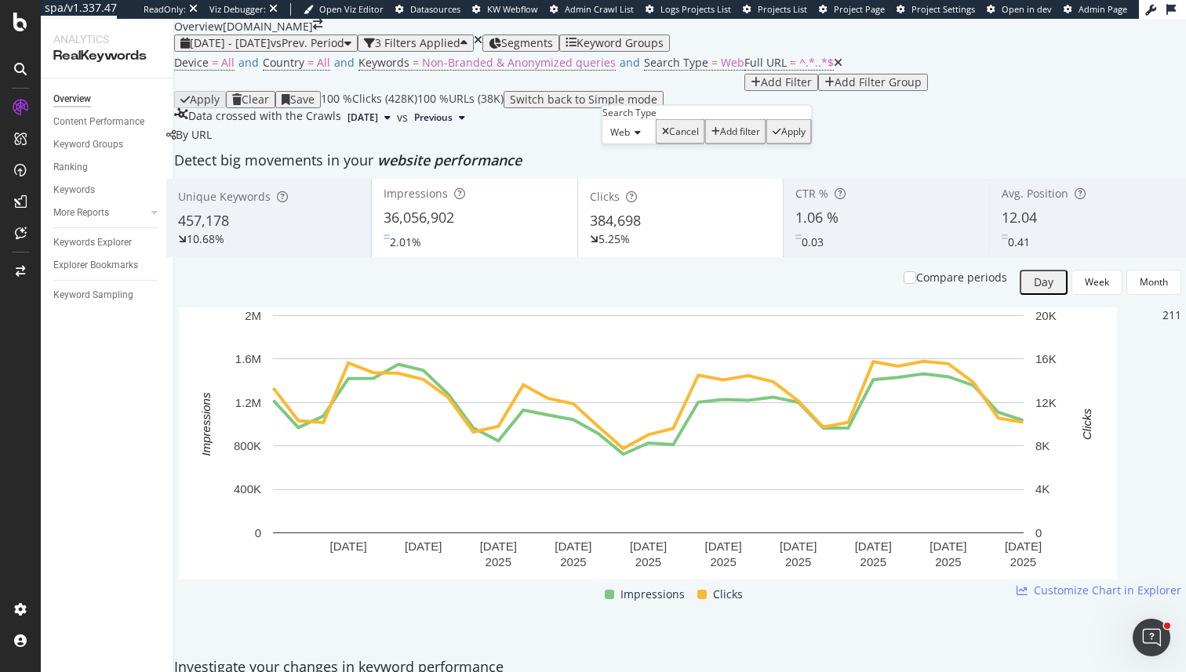
click at [625, 139] on span "Web" at bounding box center [620, 132] width 20 height 13
click at [638, 175] on div "All Web Image Video News Google News Discover" at bounding box center [629, 209] width 53 height 131
click at [639, 161] on div "All" at bounding box center [629, 152] width 52 height 16
click at [774, 137] on div "Apply" at bounding box center [785, 131] width 24 height 11
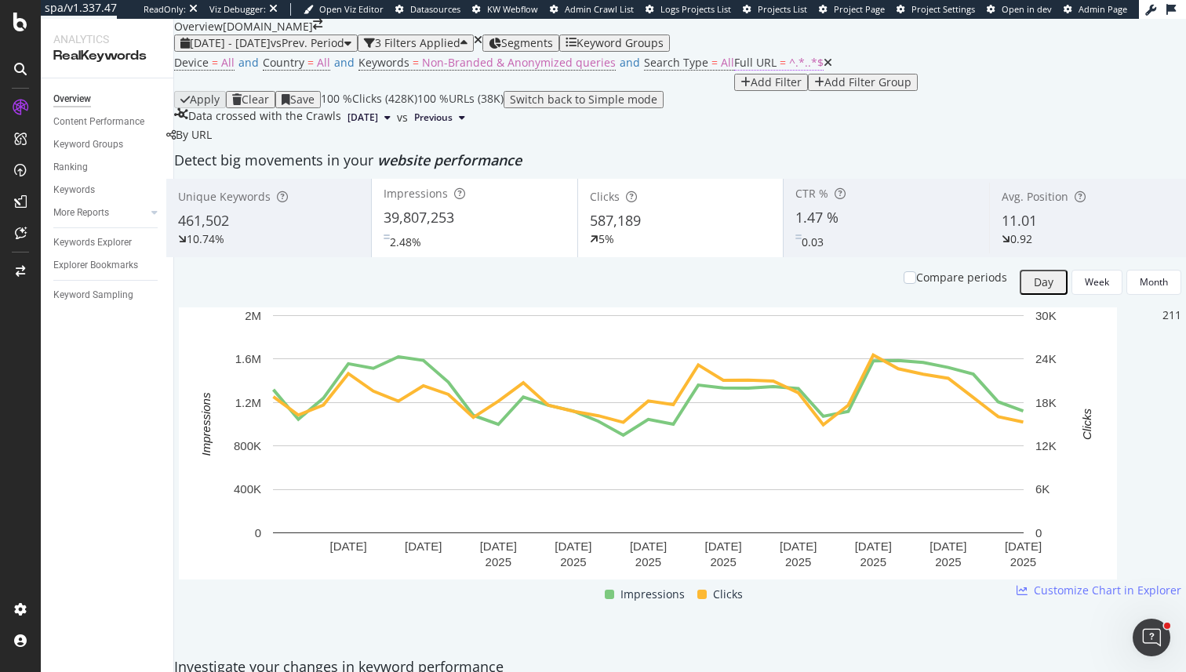
click at [734, 70] on span "Full URL" at bounding box center [755, 62] width 42 height 15
click at [239, 198] on div "Contains ." at bounding box center [243, 172] width 111 height 50
click at [234, 167] on span "Contains" at bounding box center [214, 160] width 38 height 13
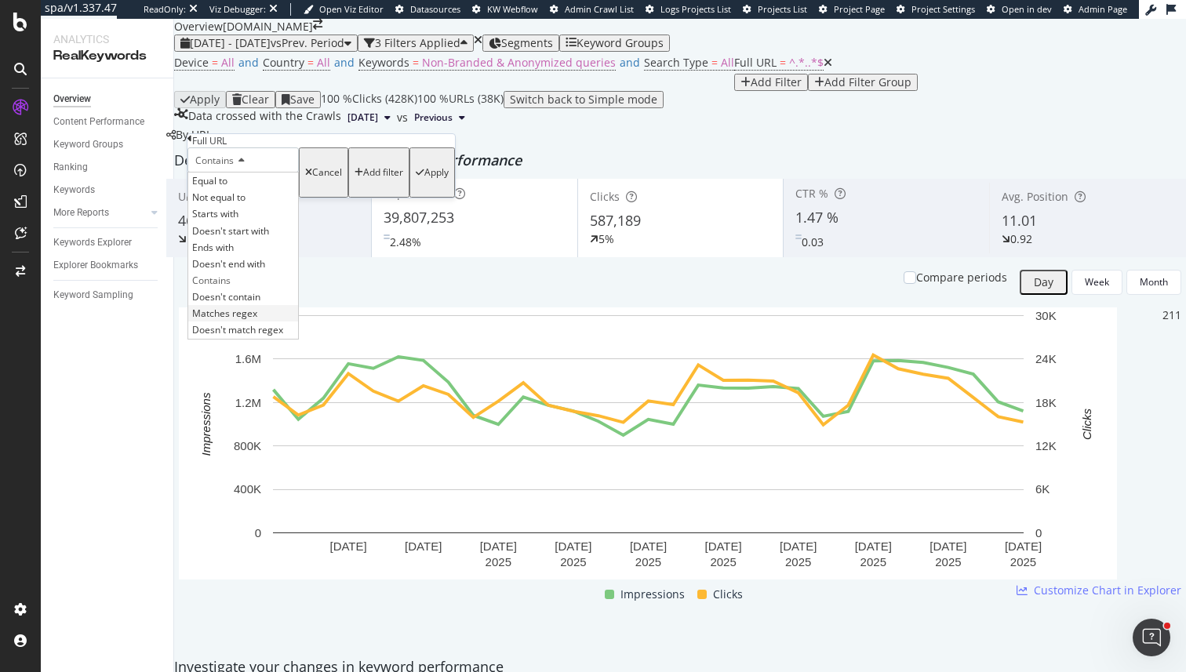
click at [254, 320] on span "Matches regex" at bounding box center [224, 313] width 65 height 13
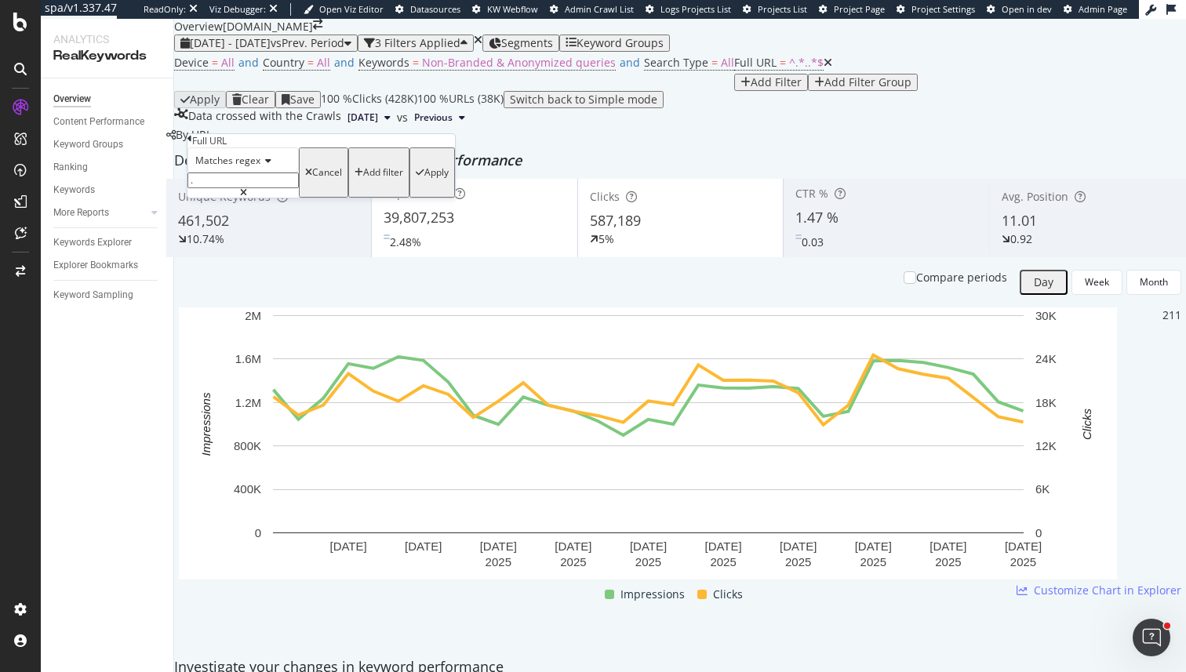
click at [424, 178] on div "Apply" at bounding box center [436, 172] width 24 height 11
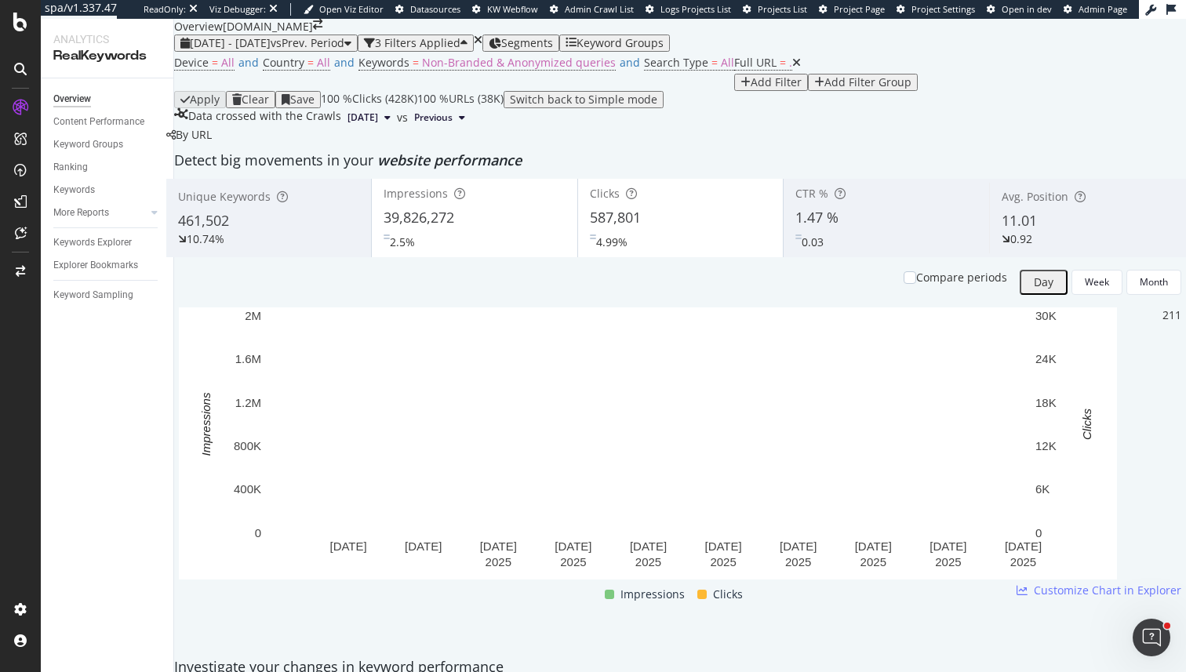
scroll to position [82, 0]
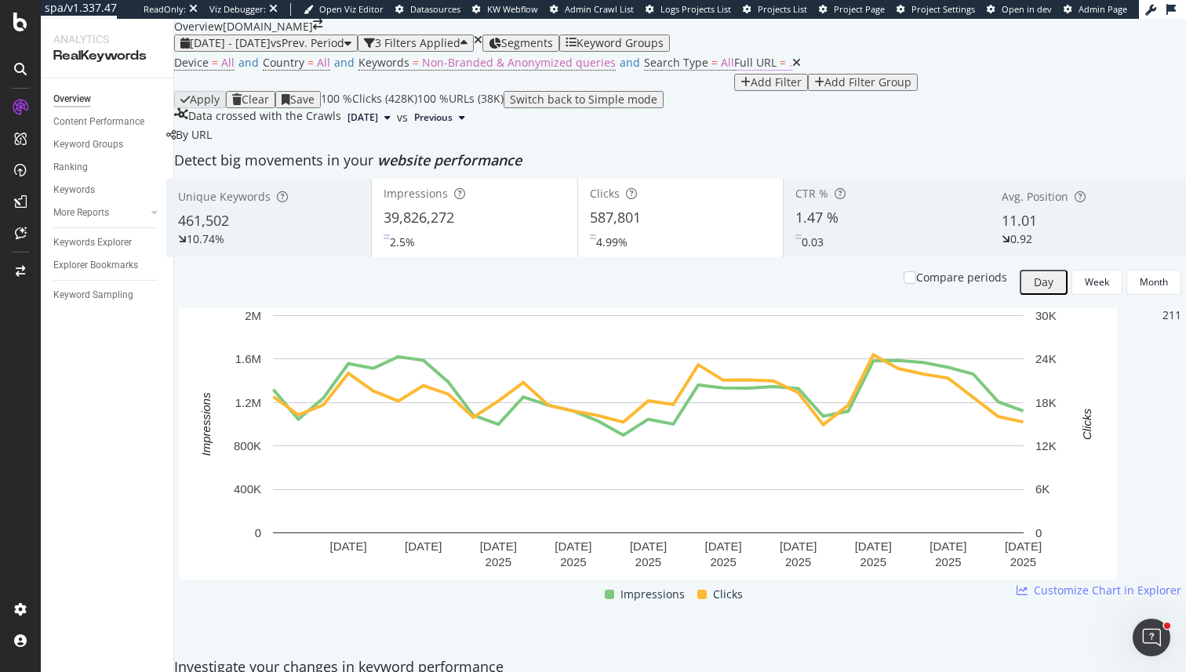
click at [734, 74] on span "Full URL = ." at bounding box center [767, 63] width 67 height 22
click at [734, 70] on span "Full URL" at bounding box center [755, 62] width 42 height 15
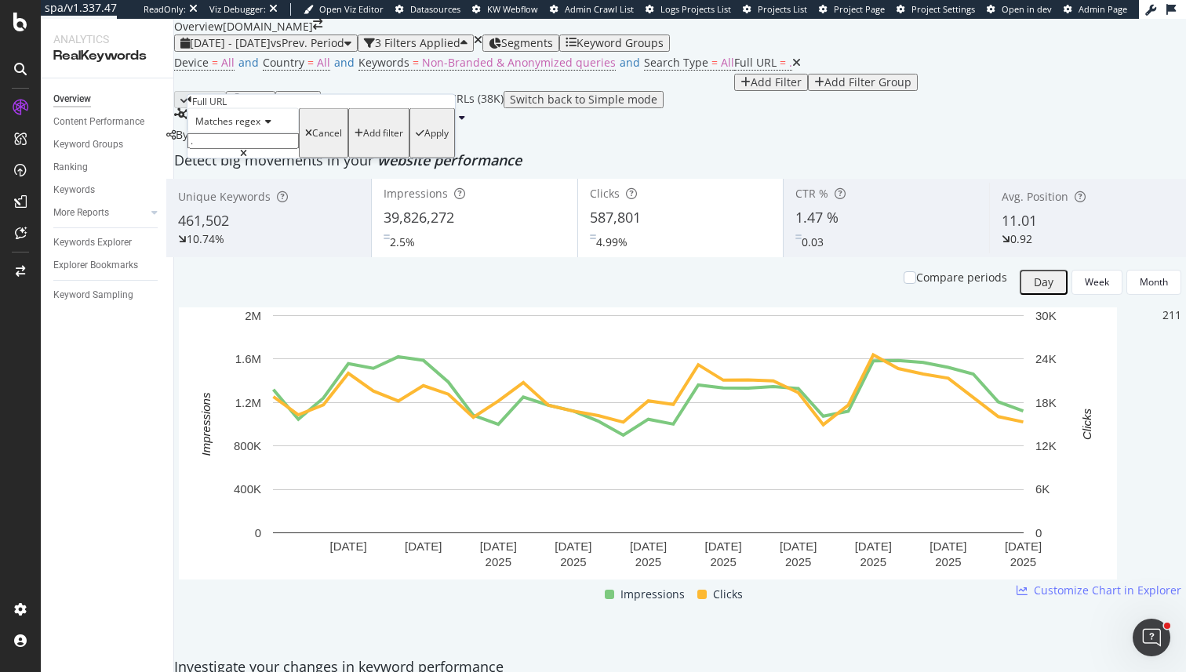
click at [224, 128] on span "Matches regex" at bounding box center [227, 121] width 65 height 13
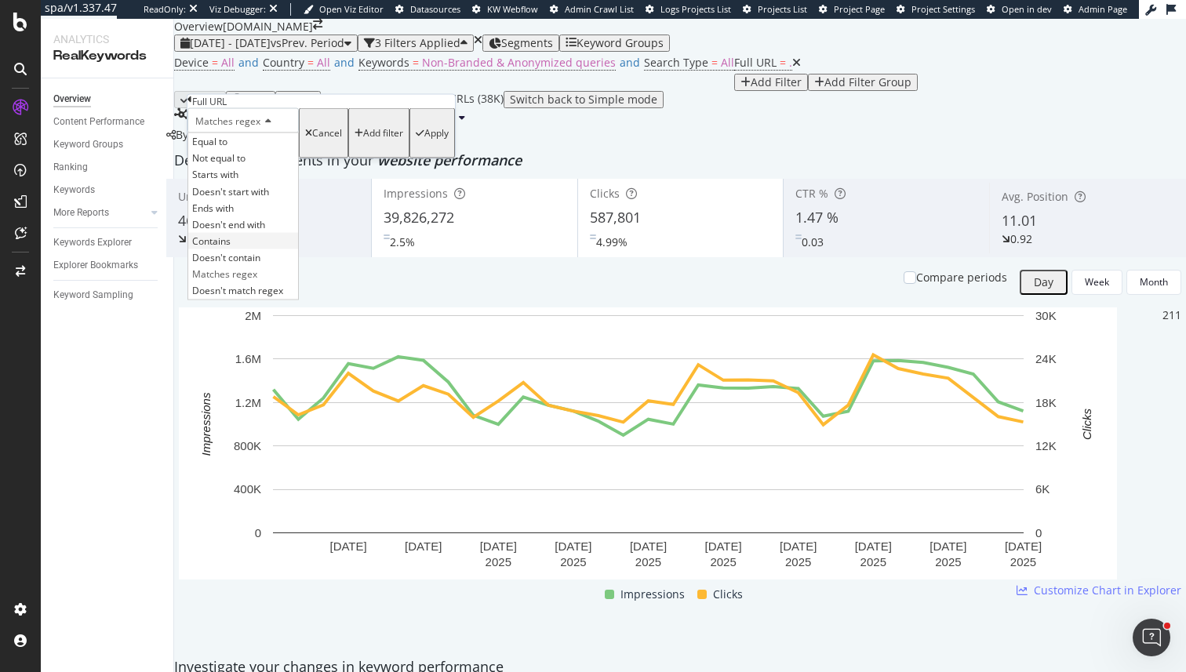
click at [247, 249] on div "Contains" at bounding box center [243, 240] width 110 height 16
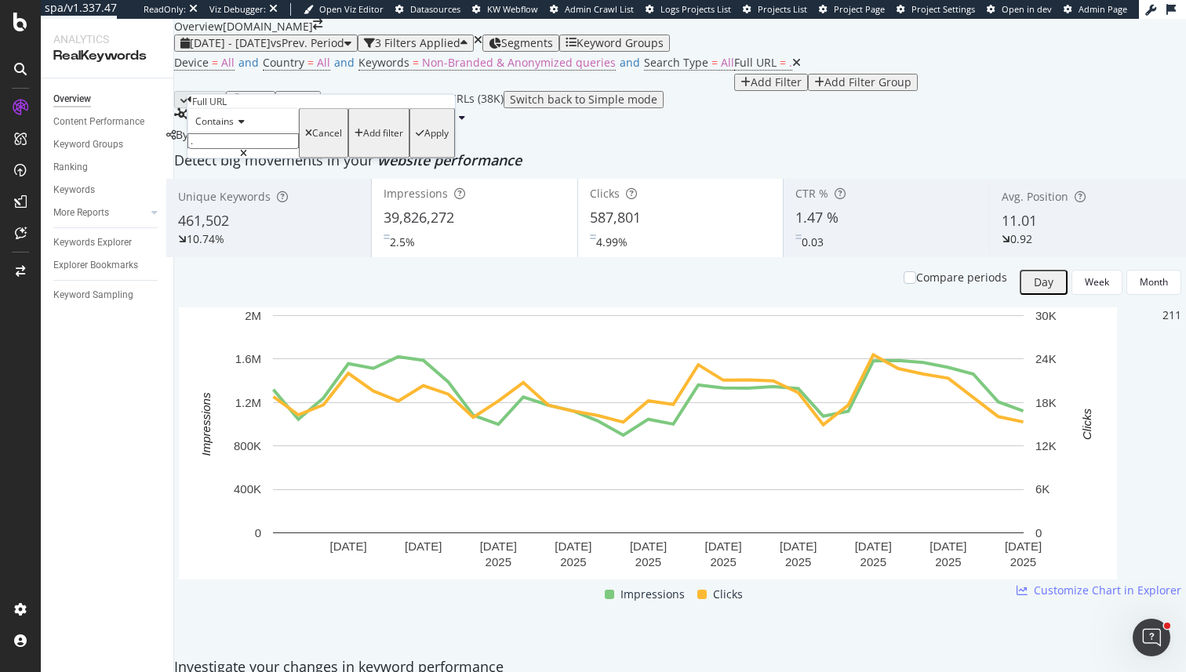
click at [227, 133] on div "Contains" at bounding box center [243, 120] width 111 height 25
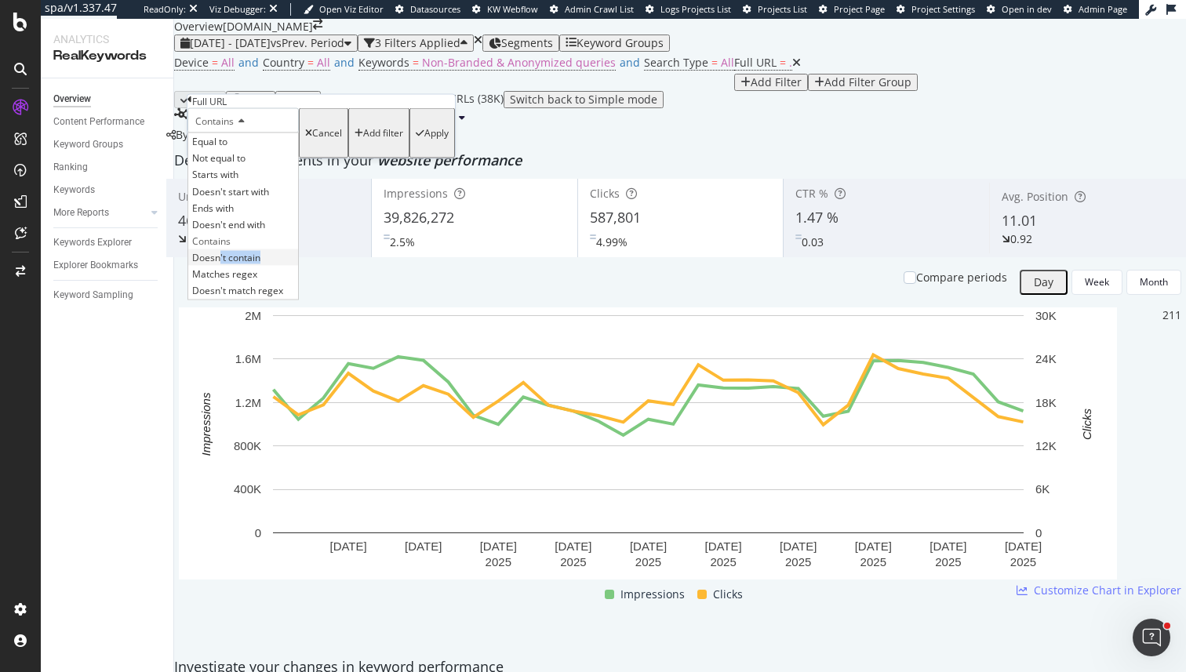
drag, startPoint x: 232, startPoint y: 331, endPoint x: 233, endPoint y: 322, distance: 9.4
click at [234, 300] on div "Equal to Not equal to Starts with Doesn't start with Ends with Doesn't end with…" at bounding box center [243, 216] width 111 height 167
click at [233, 264] on span "Doesn't contain" at bounding box center [226, 257] width 68 height 13
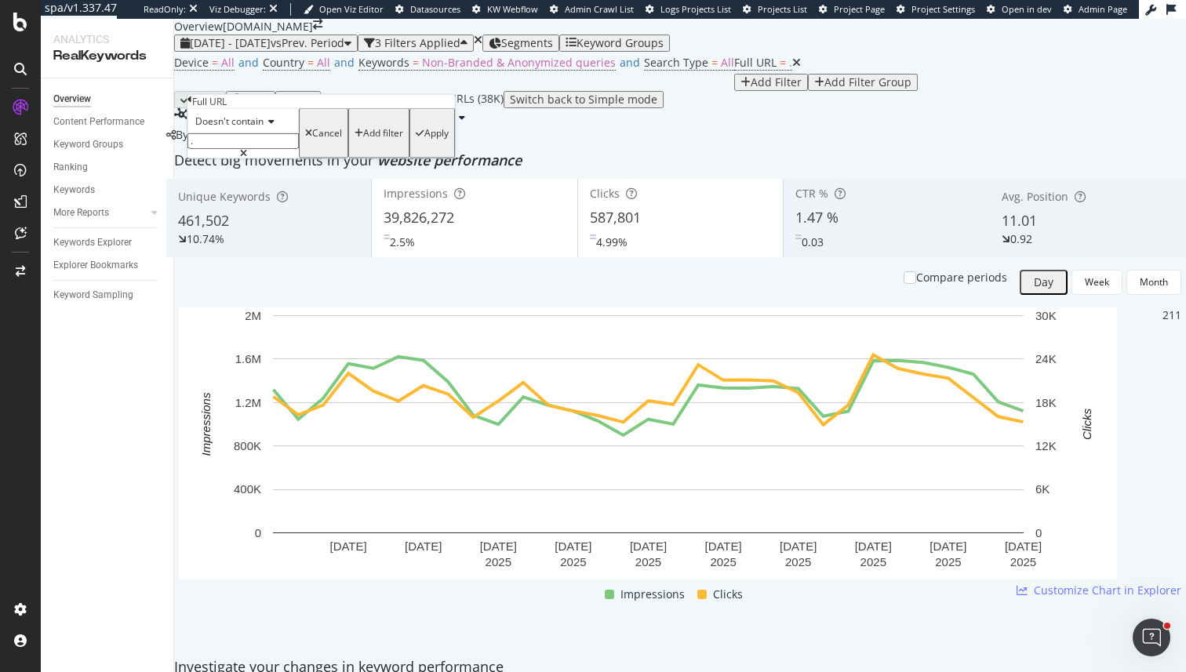
click at [217, 149] on input "." at bounding box center [243, 141] width 111 height 16
click at [424, 139] on div "Apply" at bounding box center [436, 133] width 24 height 11
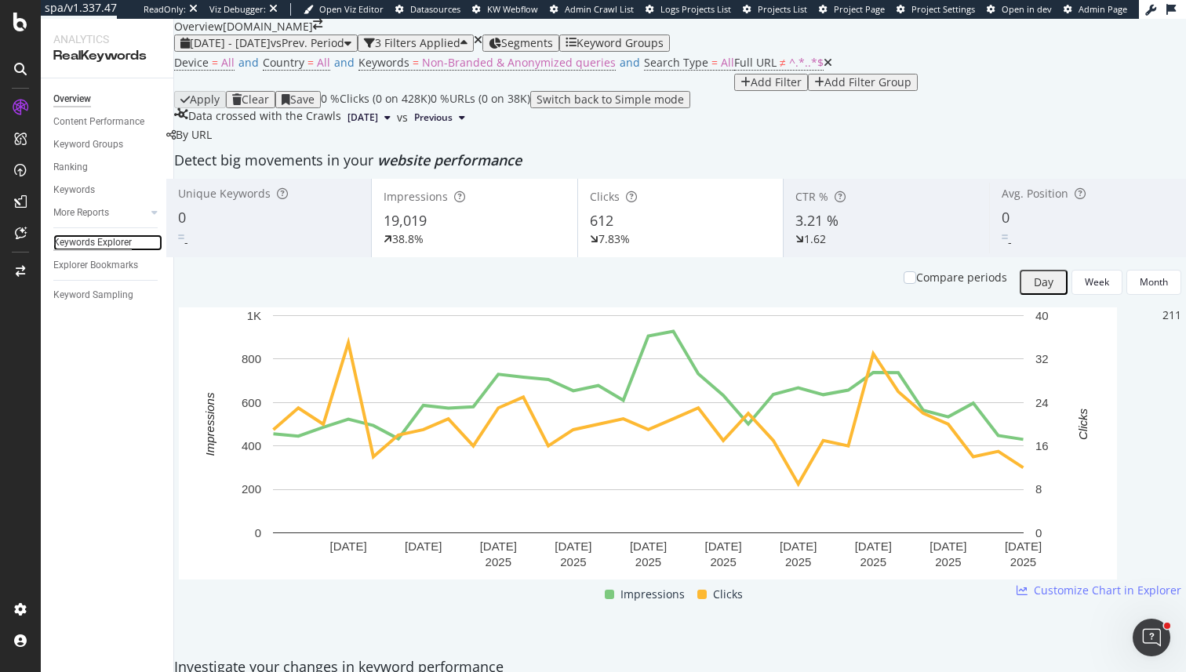
click at [109, 250] on div "Keywords Explorer" at bounding box center [92, 243] width 78 height 16
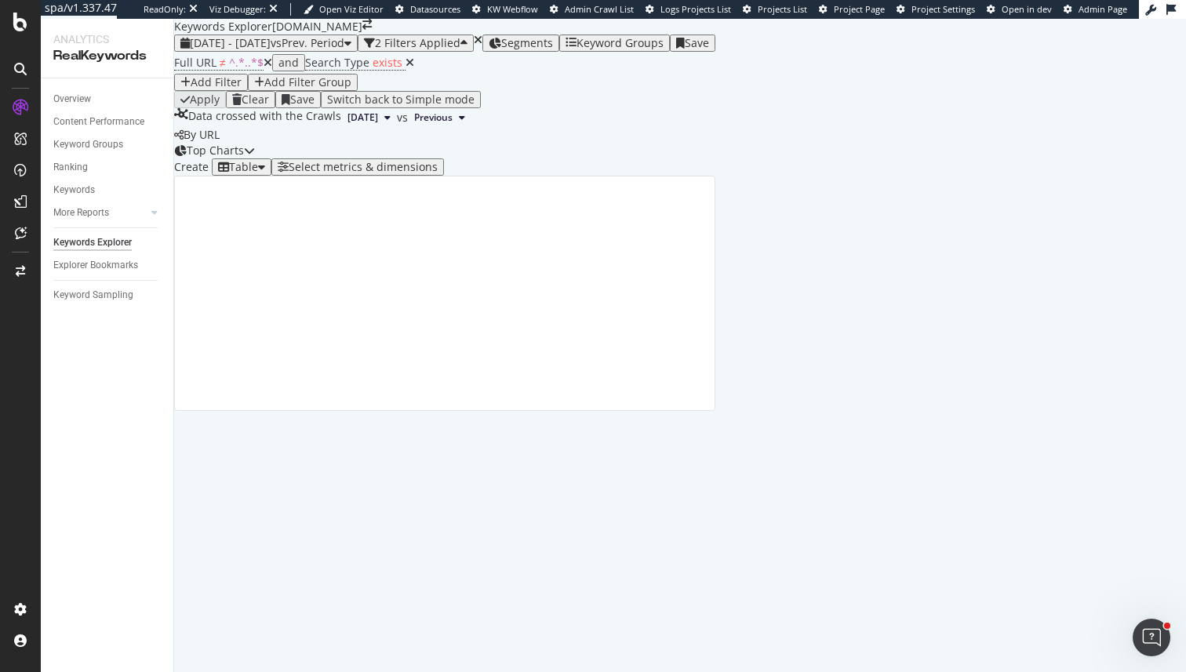
click at [438, 173] on div "Select metrics & dimensions" at bounding box center [363, 167] width 149 height 13
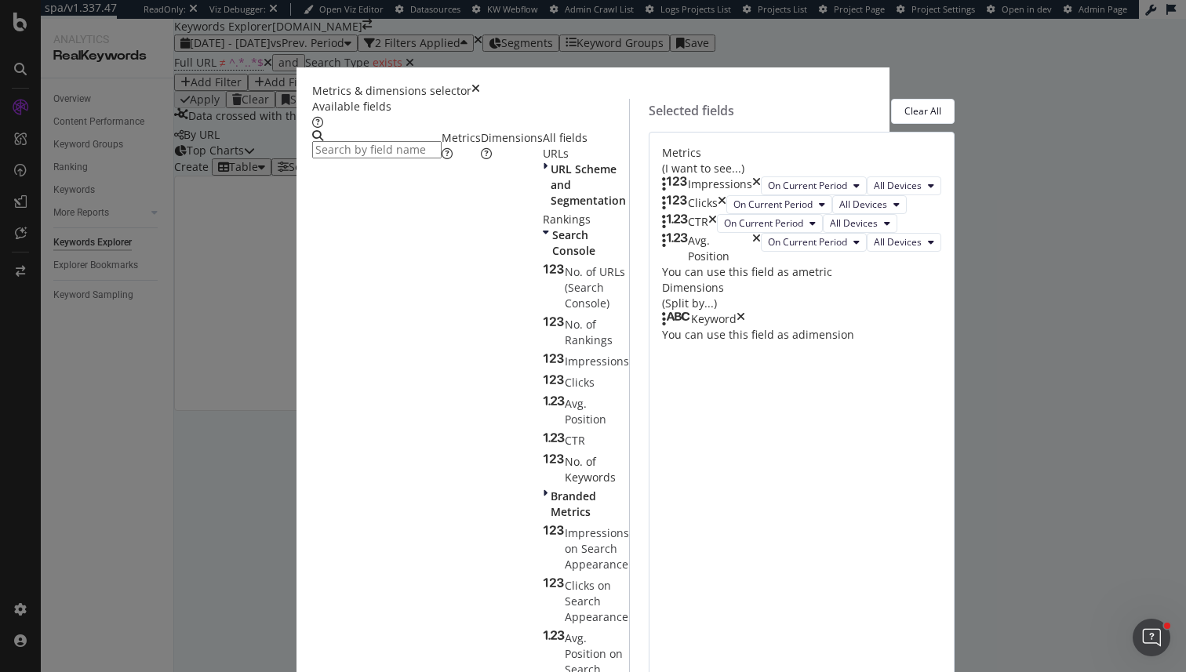
click at [481, 162] on div "Dimensions" at bounding box center [512, 145] width 62 height 31
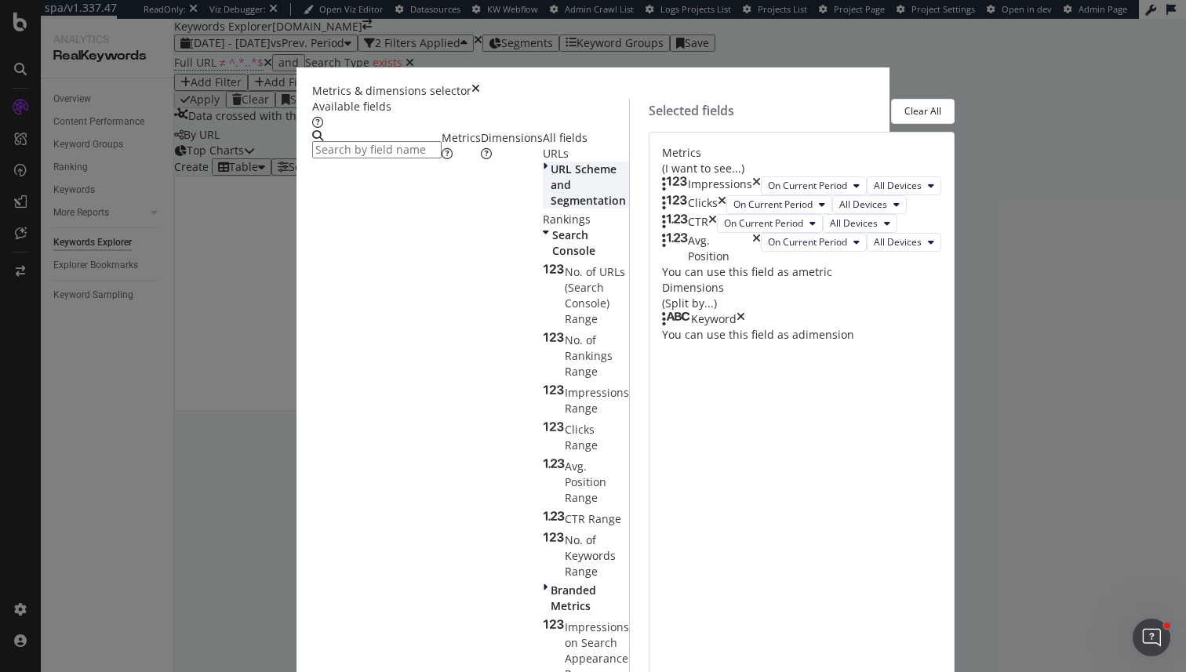
click at [551, 208] on span "URL Scheme and Segmentation" at bounding box center [588, 185] width 75 height 46
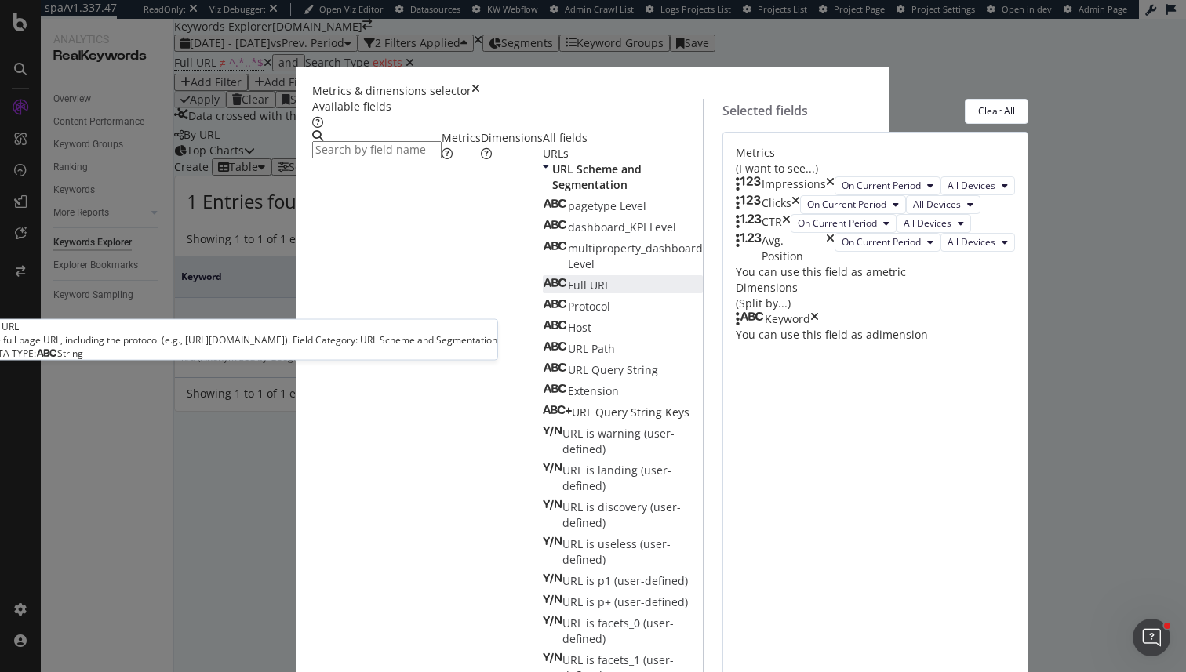
click at [543, 293] on div "Full URL" at bounding box center [576, 286] width 67 height 16
